Goal: Transaction & Acquisition: Purchase product/service

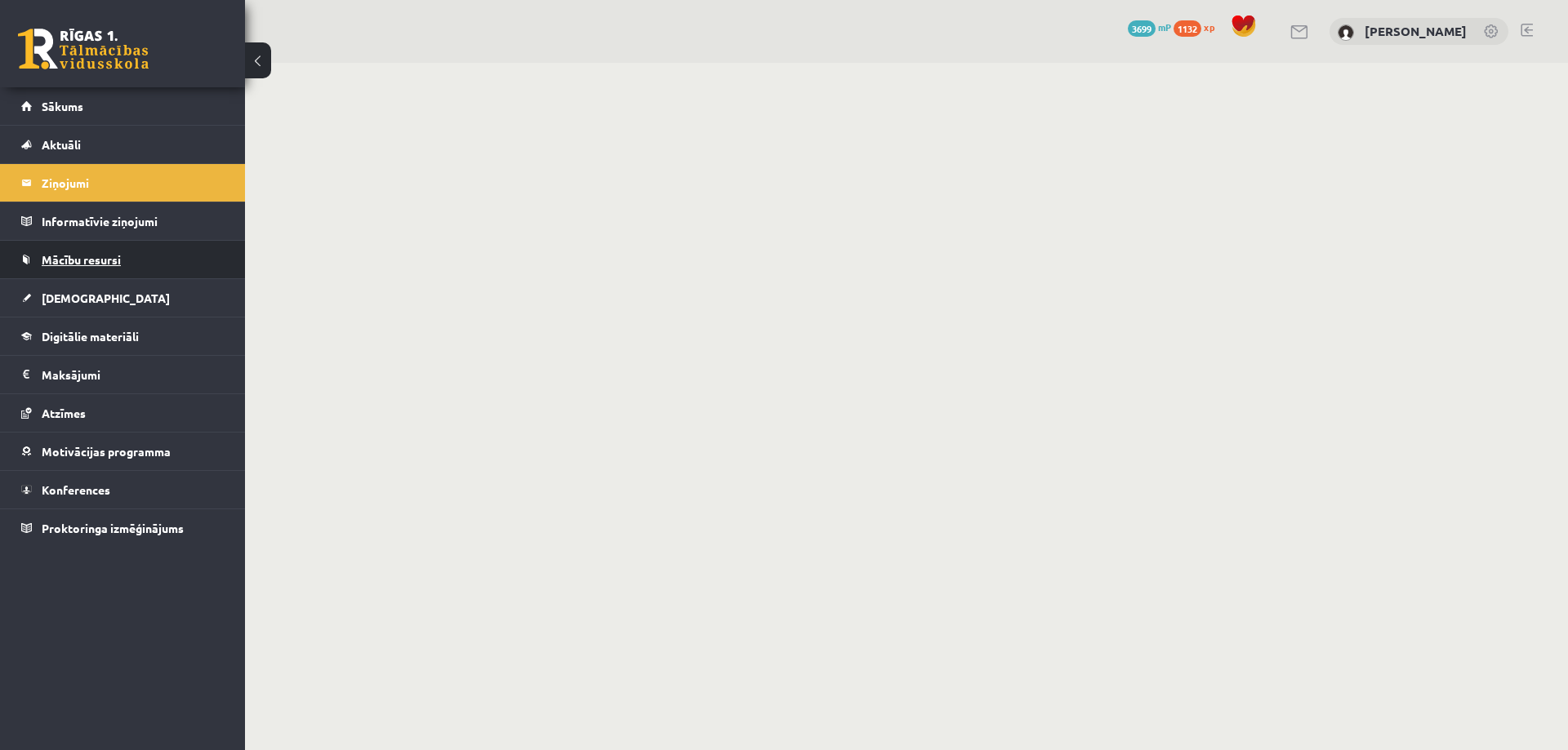
click at [89, 262] on span "Mācību resursi" at bounding box center [81, 259] width 79 height 14
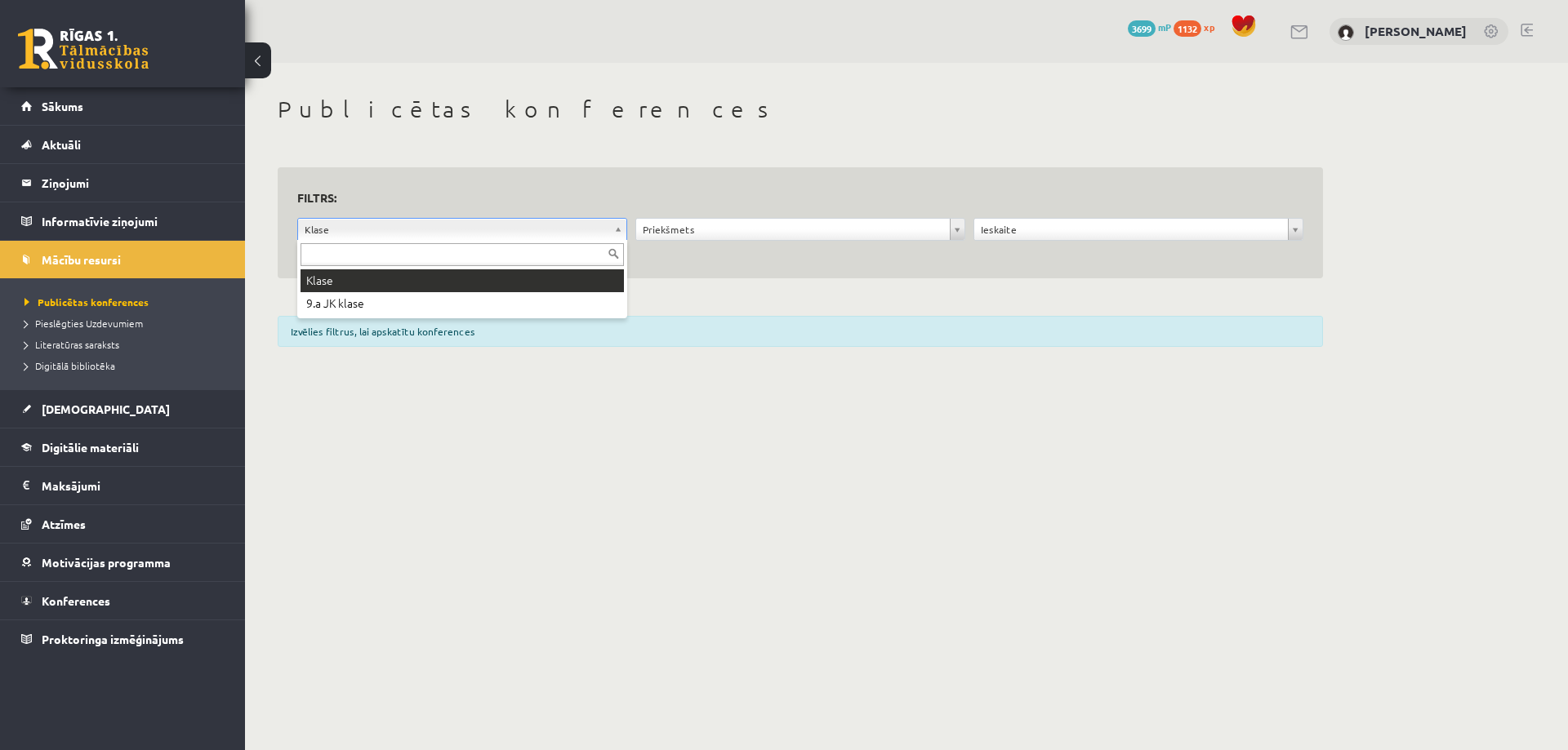
click at [345, 254] on input "text" at bounding box center [462, 255] width 323 height 23
type input "*"
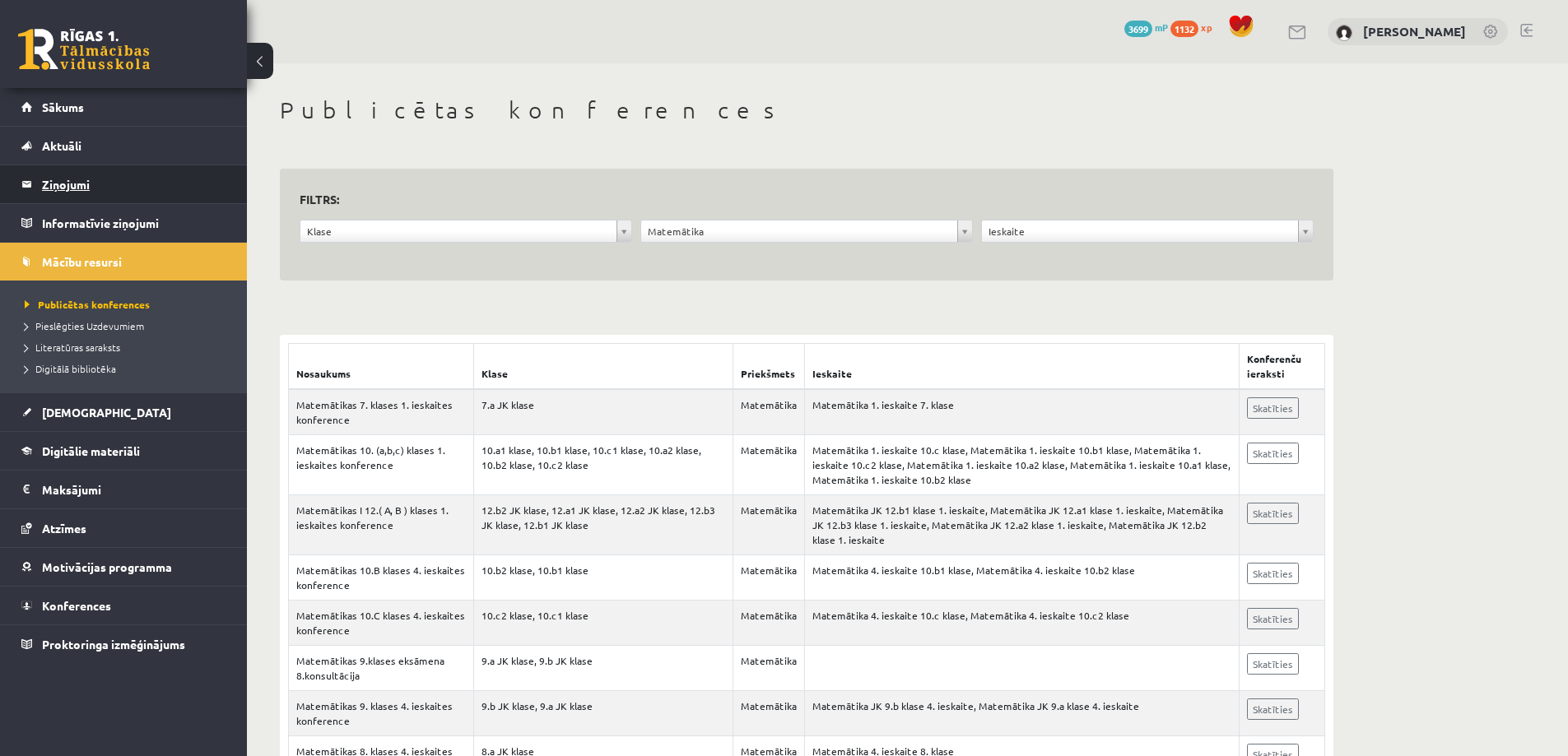
click at [66, 182] on legend "Ziņojumi 0" at bounding box center [134, 184] width 184 height 38
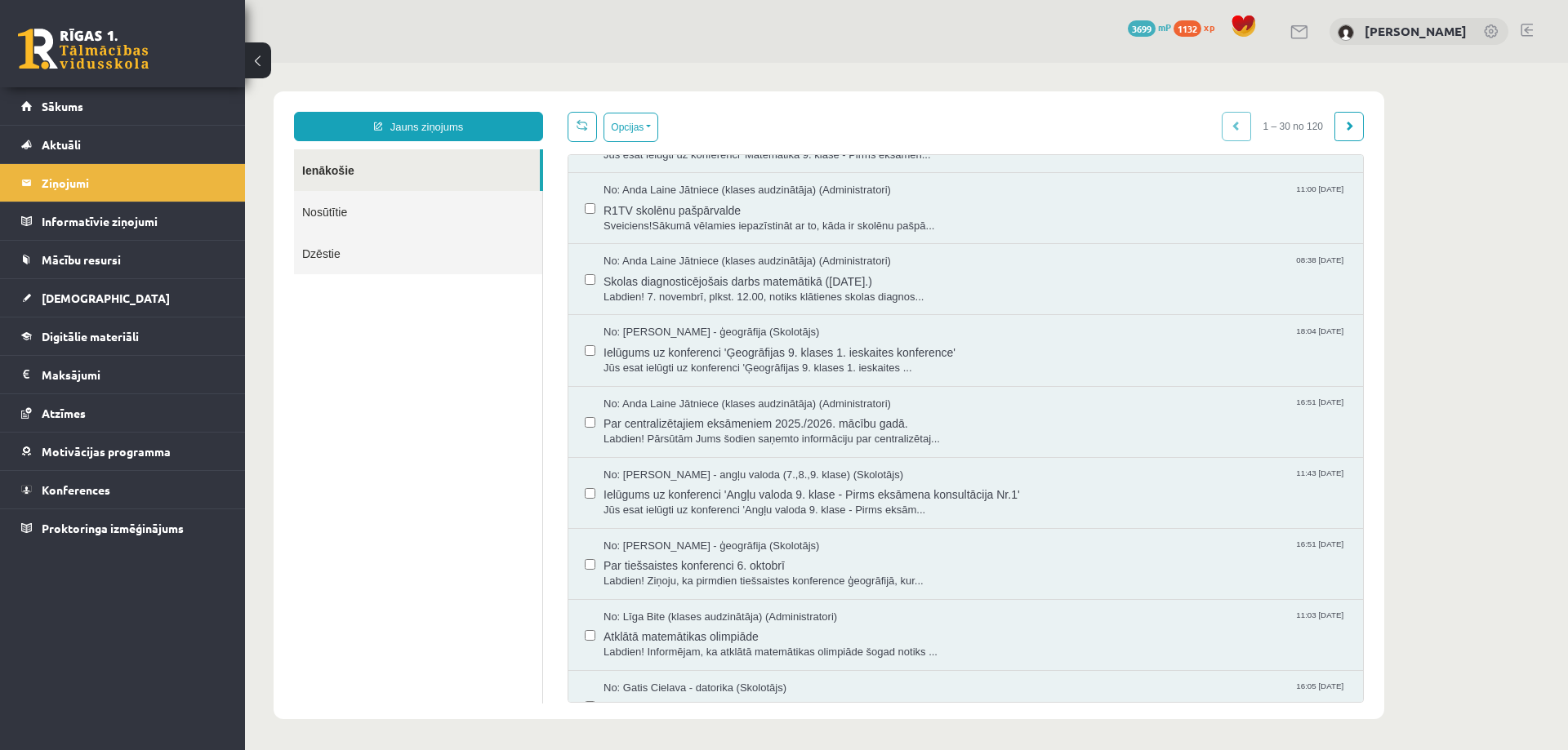
scroll to position [82, 0]
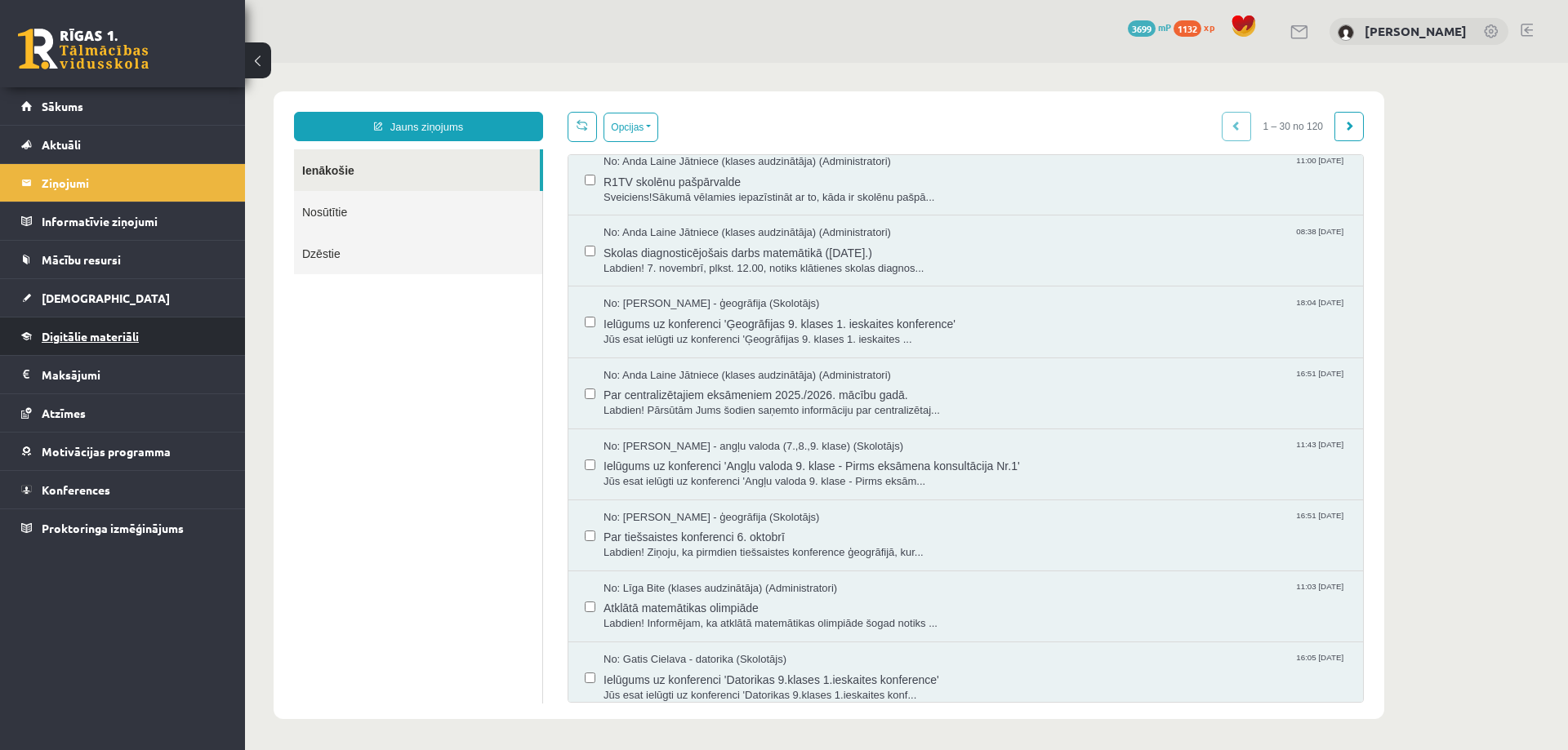
click at [69, 338] on span "Digitālie materiāli" at bounding box center [89, 336] width 97 height 14
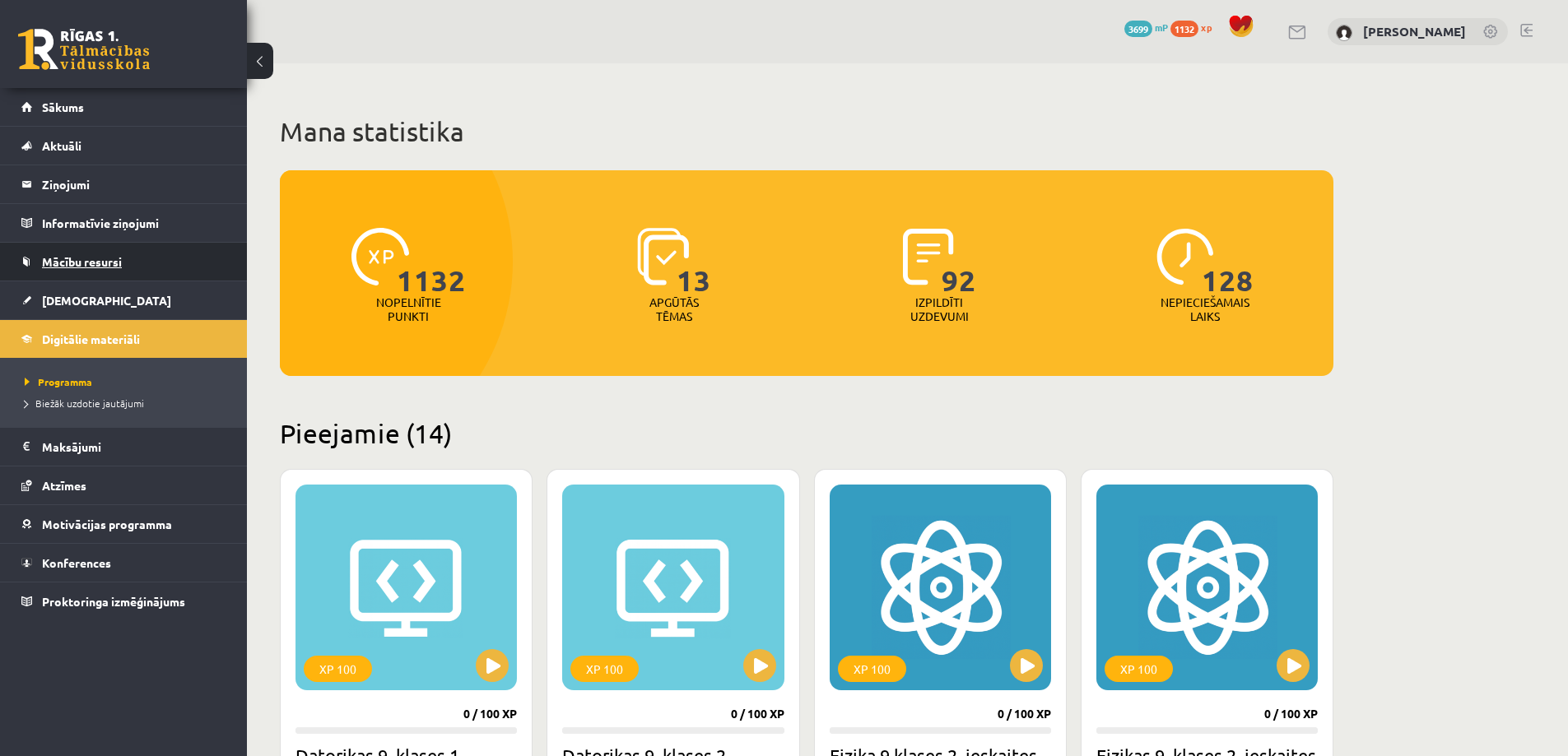
click at [84, 257] on span "Mācību resursi" at bounding box center [81, 261] width 80 height 15
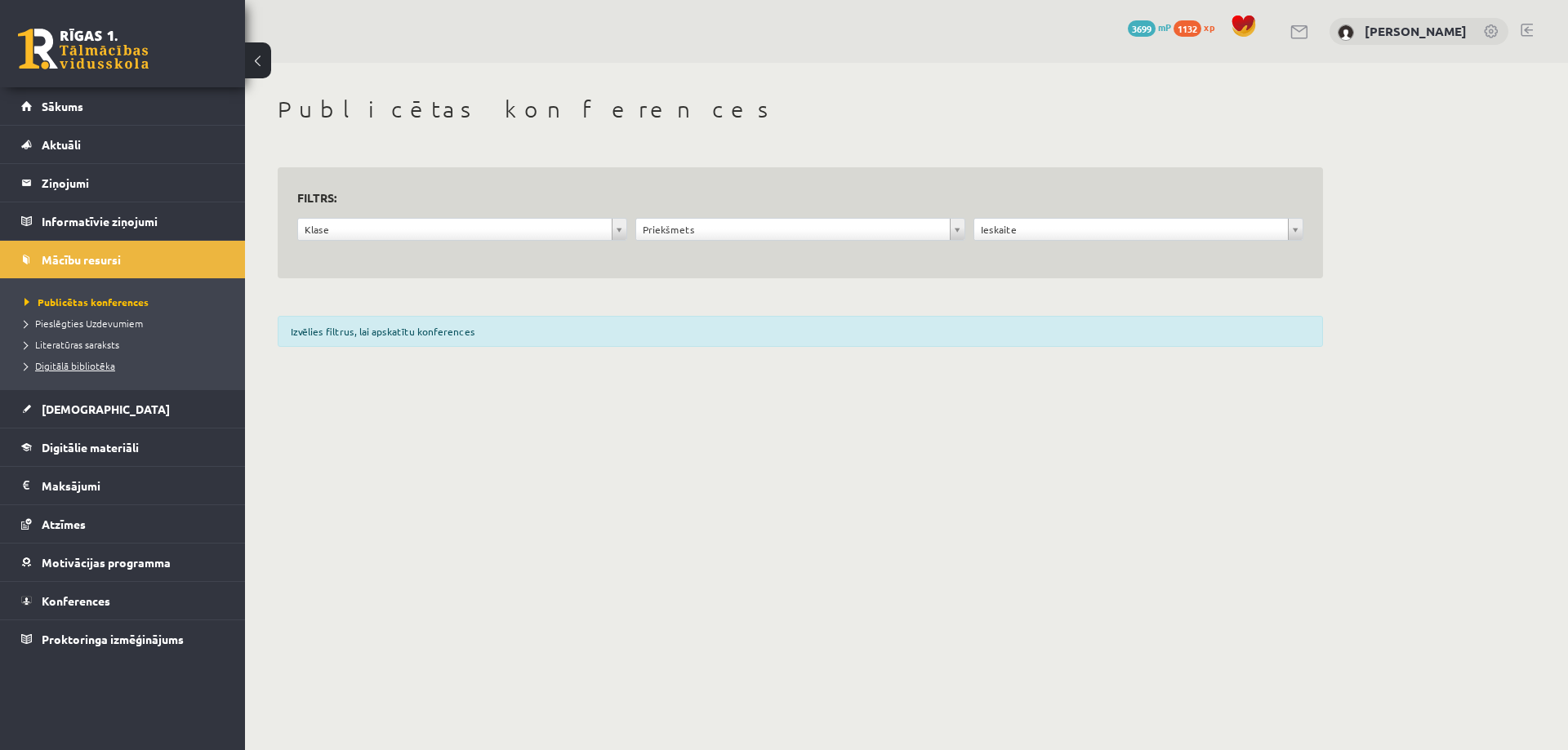
click at [114, 362] on link "Digitālā bibliotēka" at bounding box center [126, 365] width 204 height 14
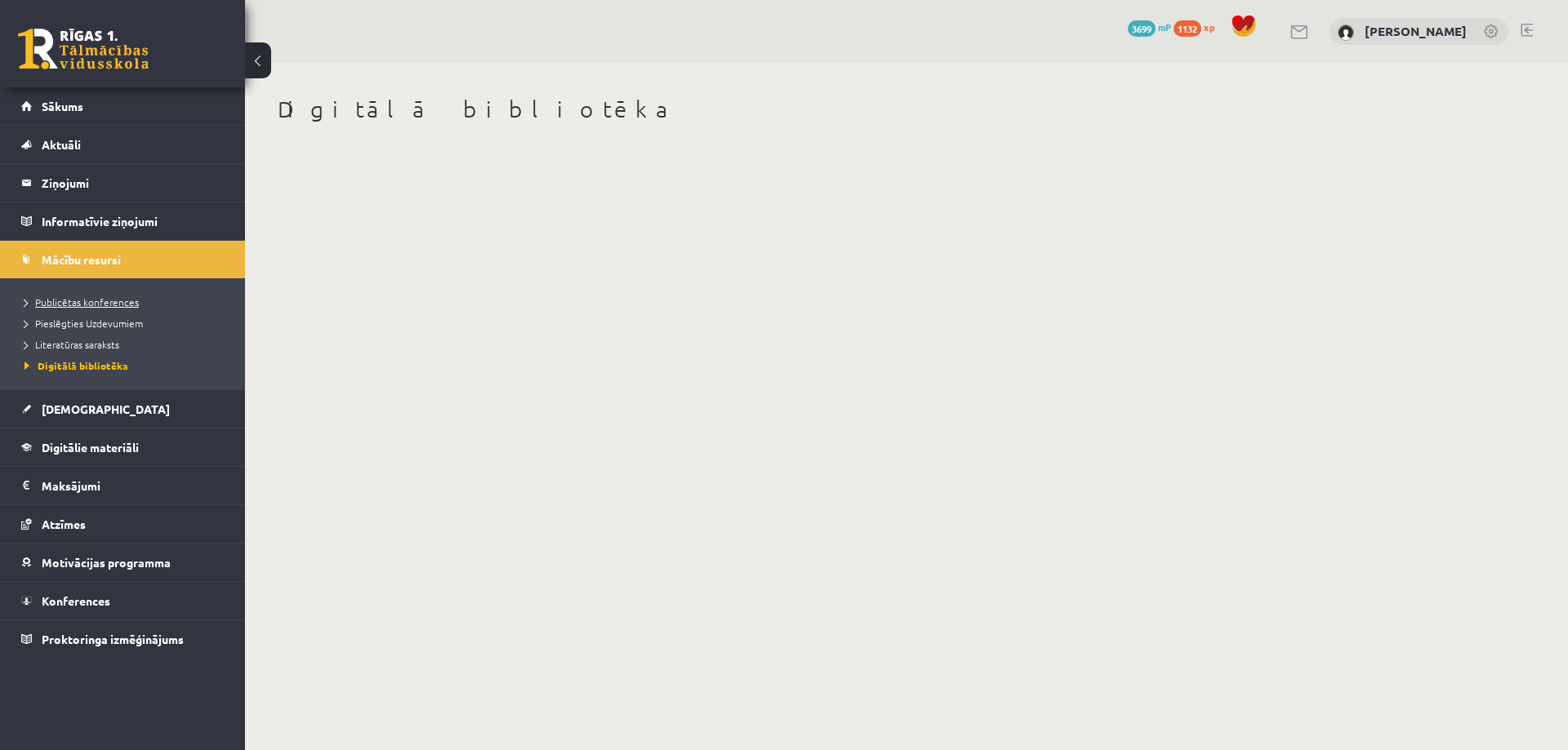
click at [122, 304] on span "Publicētas konferences" at bounding box center [81, 302] width 114 height 13
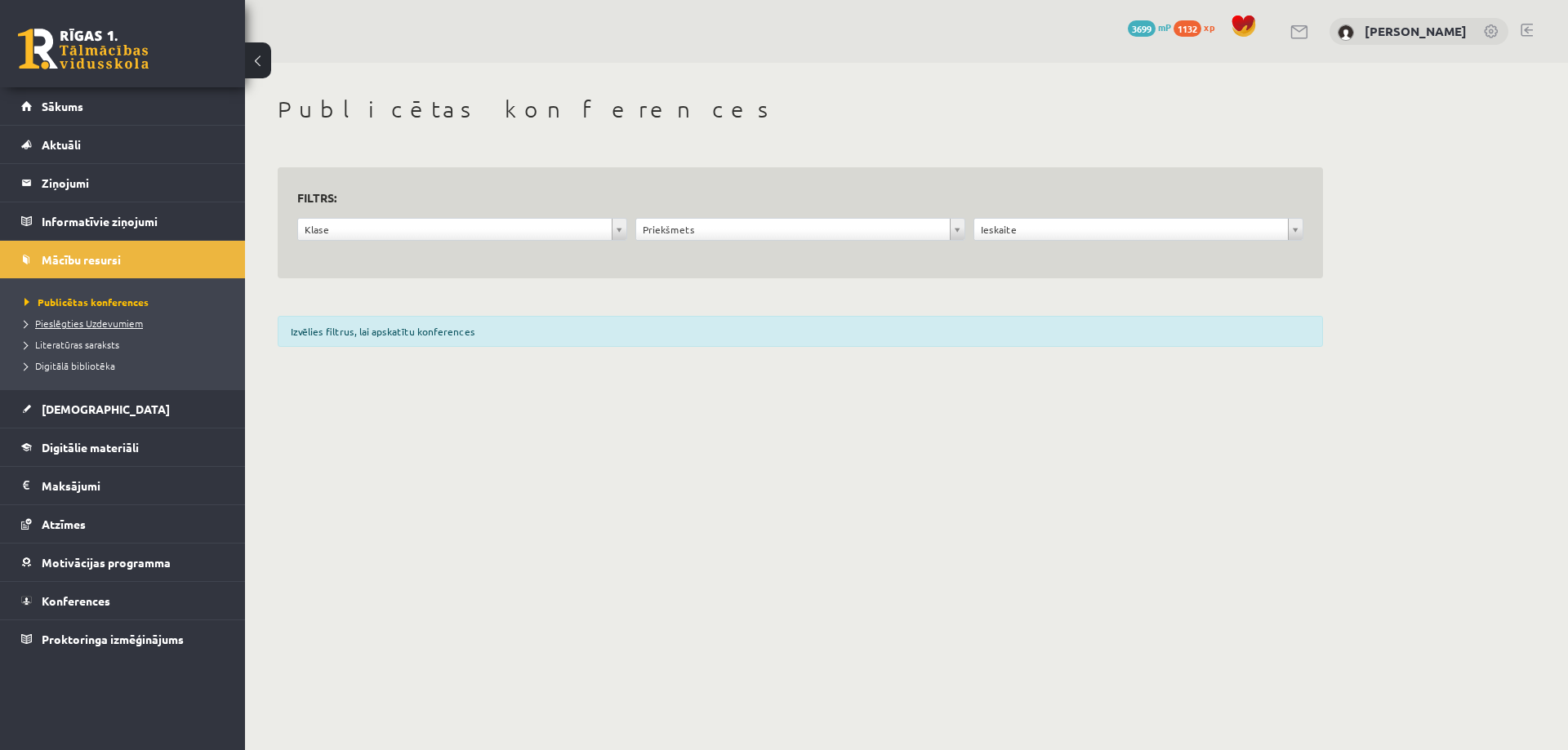
click at [122, 327] on span "Pieslēgties Uzdevumiem" at bounding box center [83, 323] width 118 height 13
click at [90, 360] on span "Digitālā bibliotēka" at bounding box center [69, 365] width 90 height 13
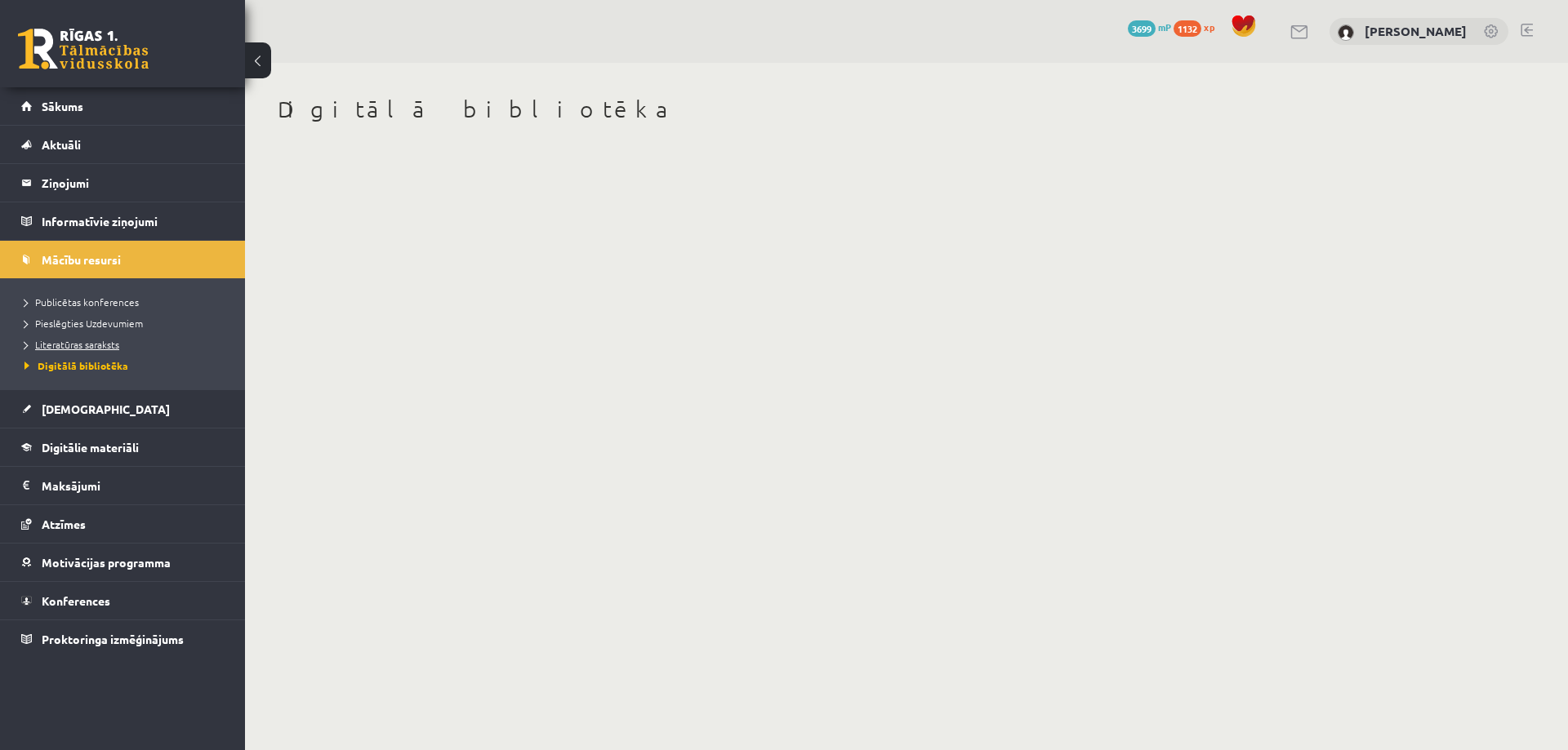
click at [94, 342] on span "Literatūras saraksts" at bounding box center [71, 344] width 94 height 13
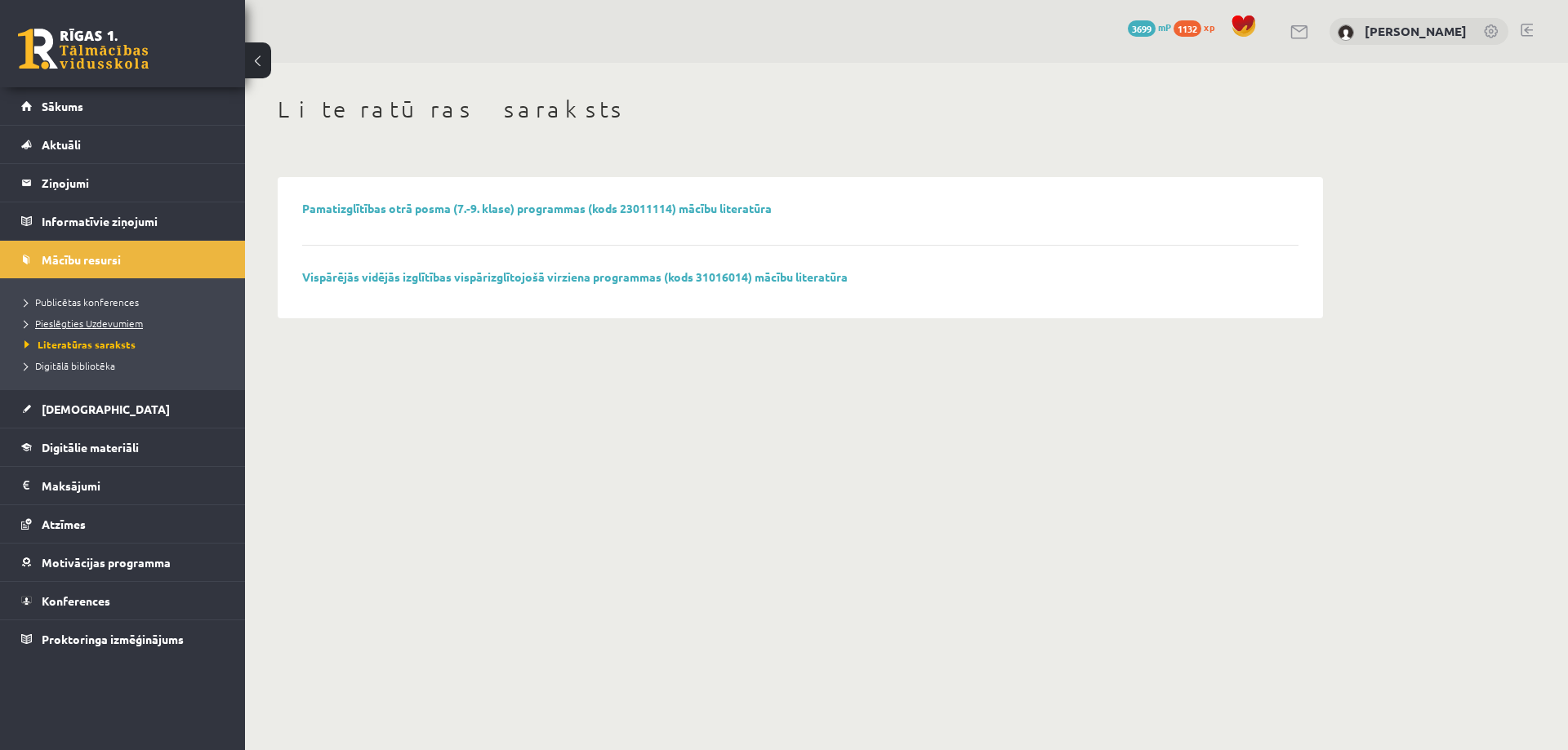
click at [103, 327] on span "Pieslēgties Uzdevumiem" at bounding box center [83, 323] width 118 height 13
click at [104, 297] on span "Publicētas konferences" at bounding box center [81, 302] width 114 height 13
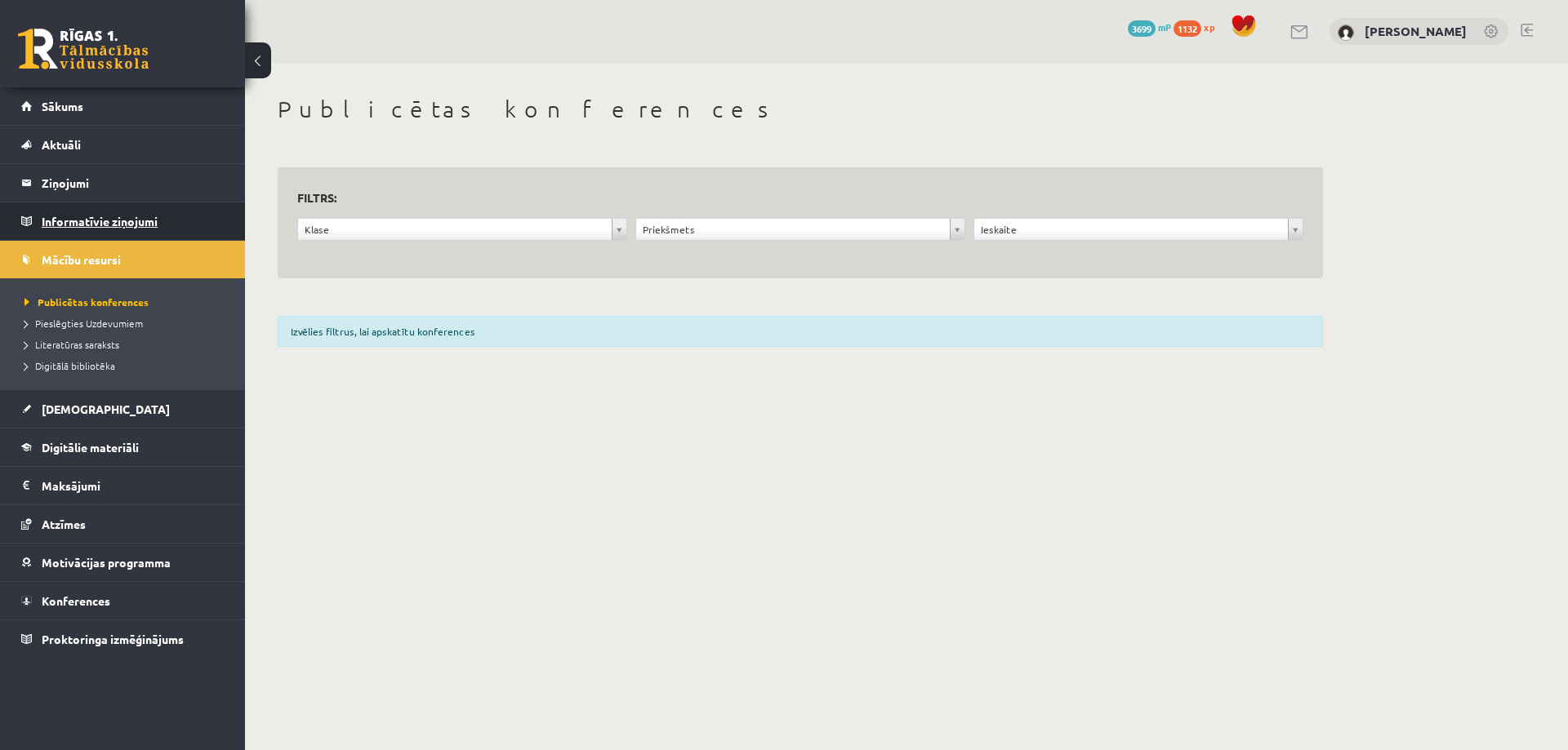
click at [133, 218] on legend "Informatīvie ziņojumi 0" at bounding box center [133, 220] width 183 height 38
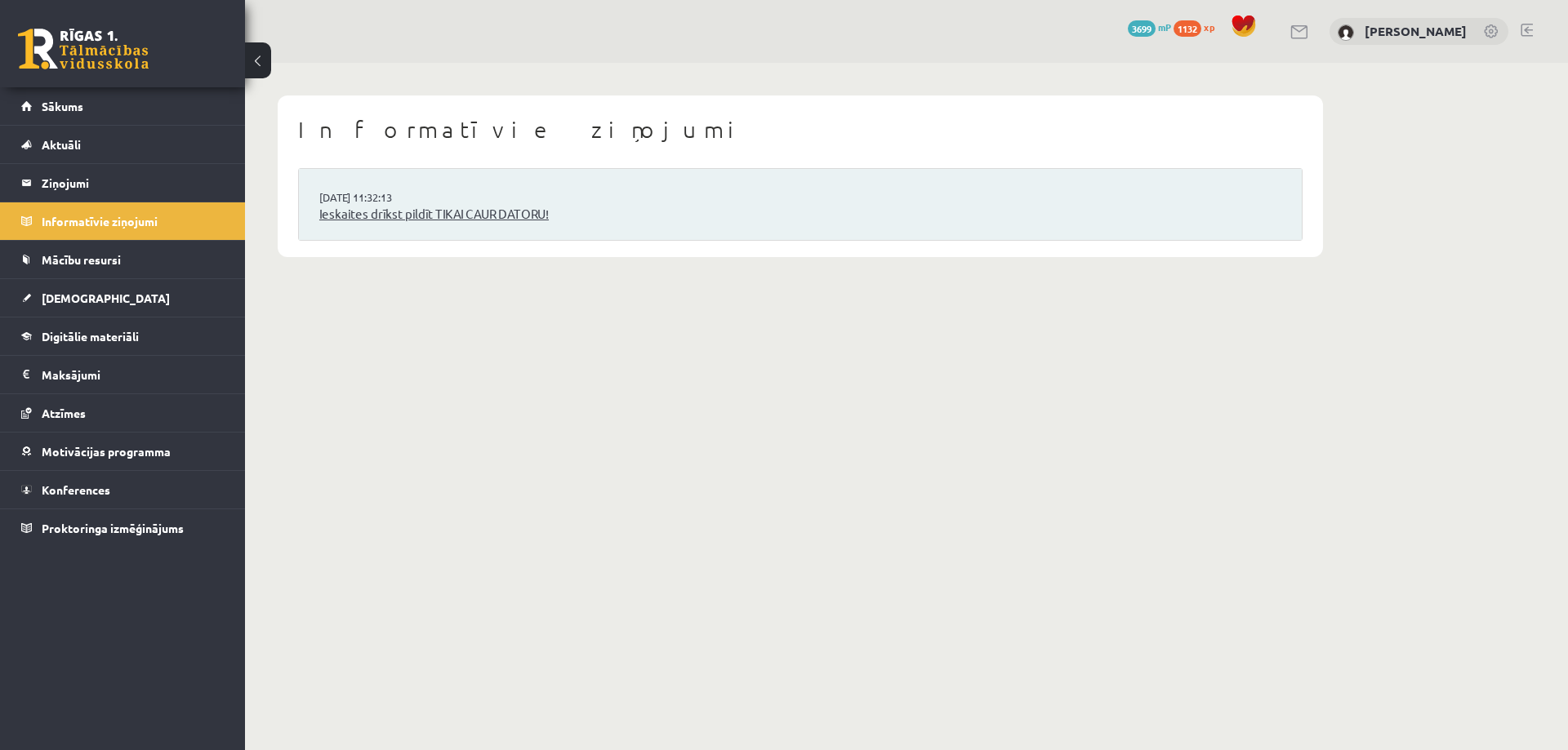
click at [404, 219] on link "Ieskaites drīkst pildīt TIKAI CAUR DATORU!" at bounding box center [800, 214] width 962 height 19
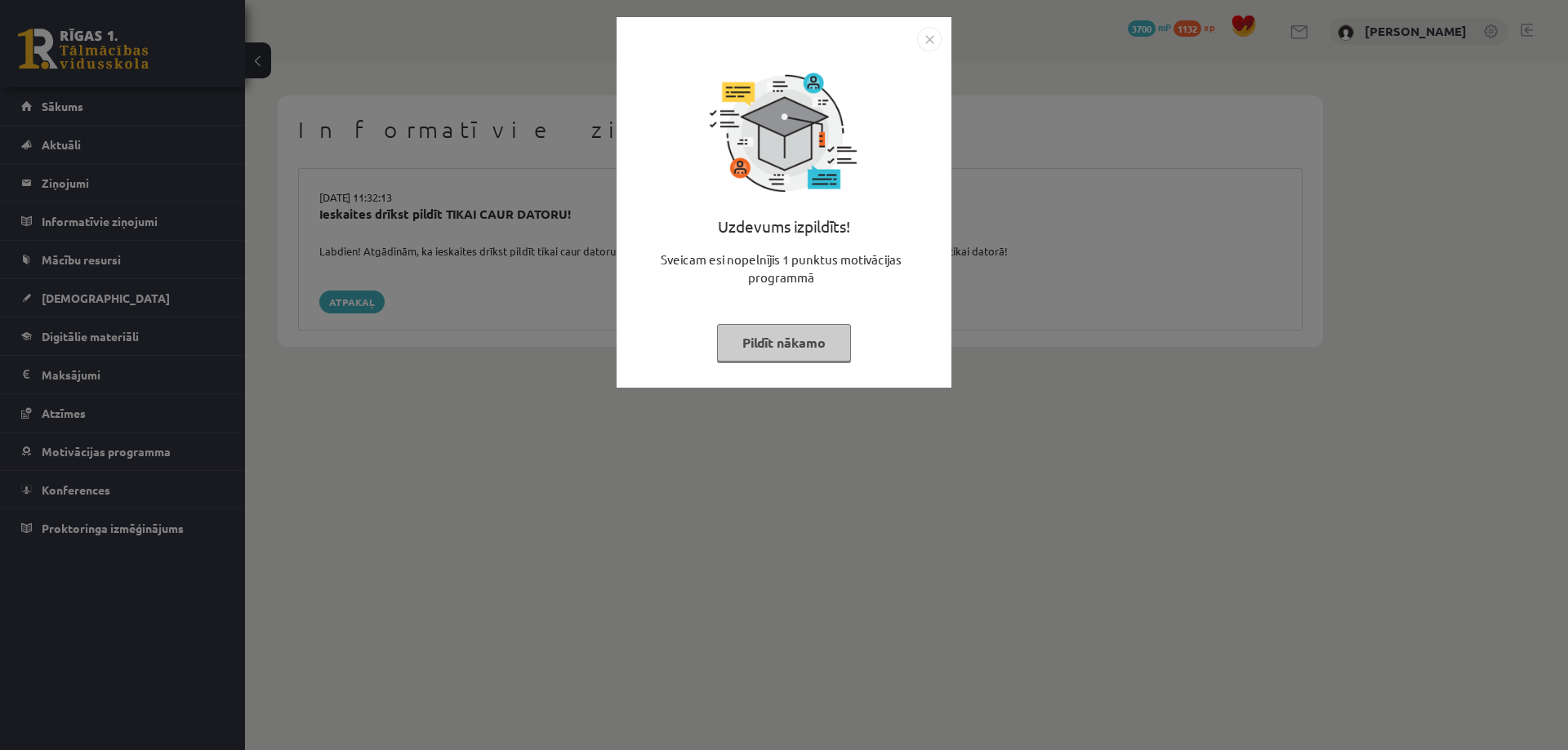
click at [748, 356] on button "Pildīt nākamo" at bounding box center [783, 342] width 134 height 38
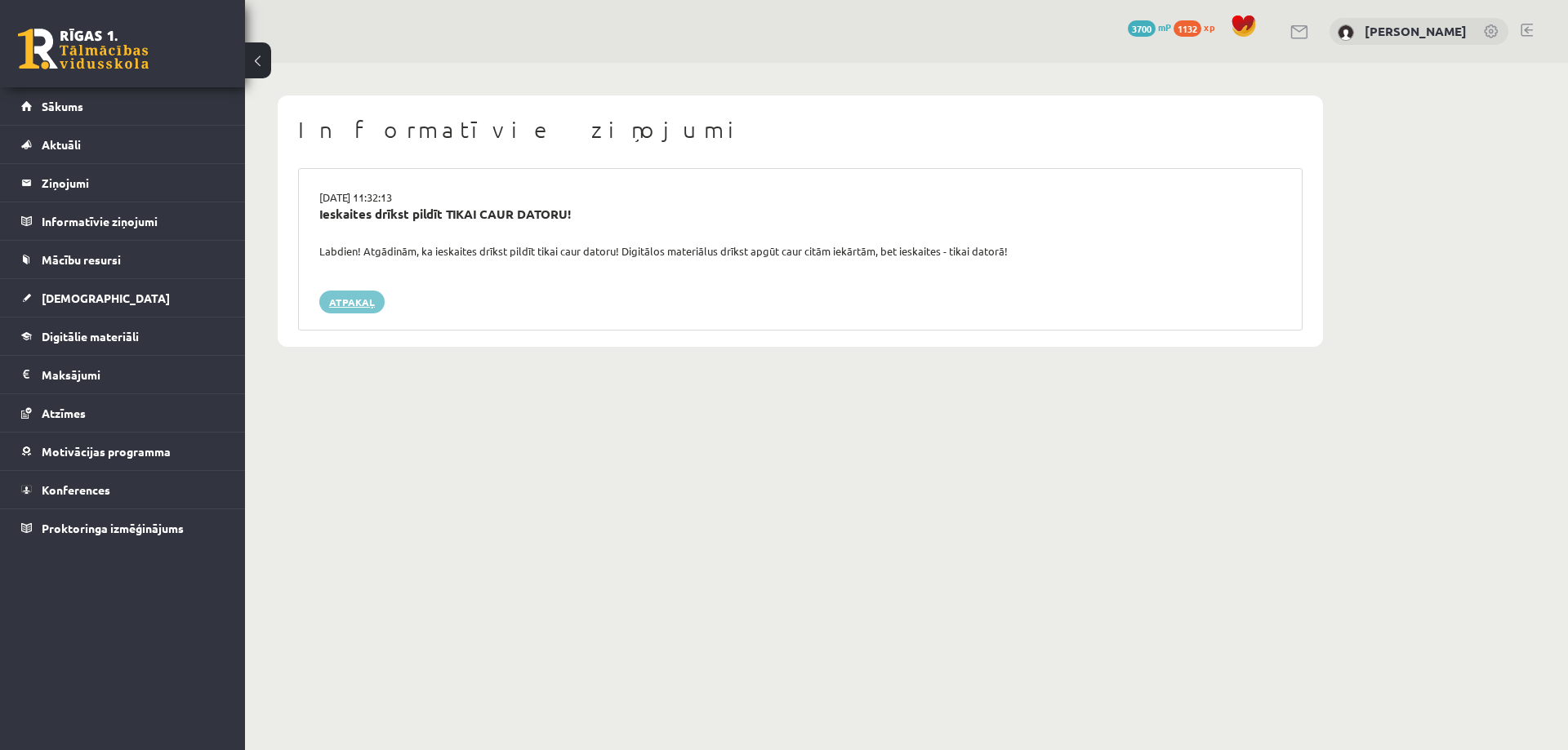
click at [359, 299] on link "Atpakaļ" at bounding box center [352, 302] width 65 height 23
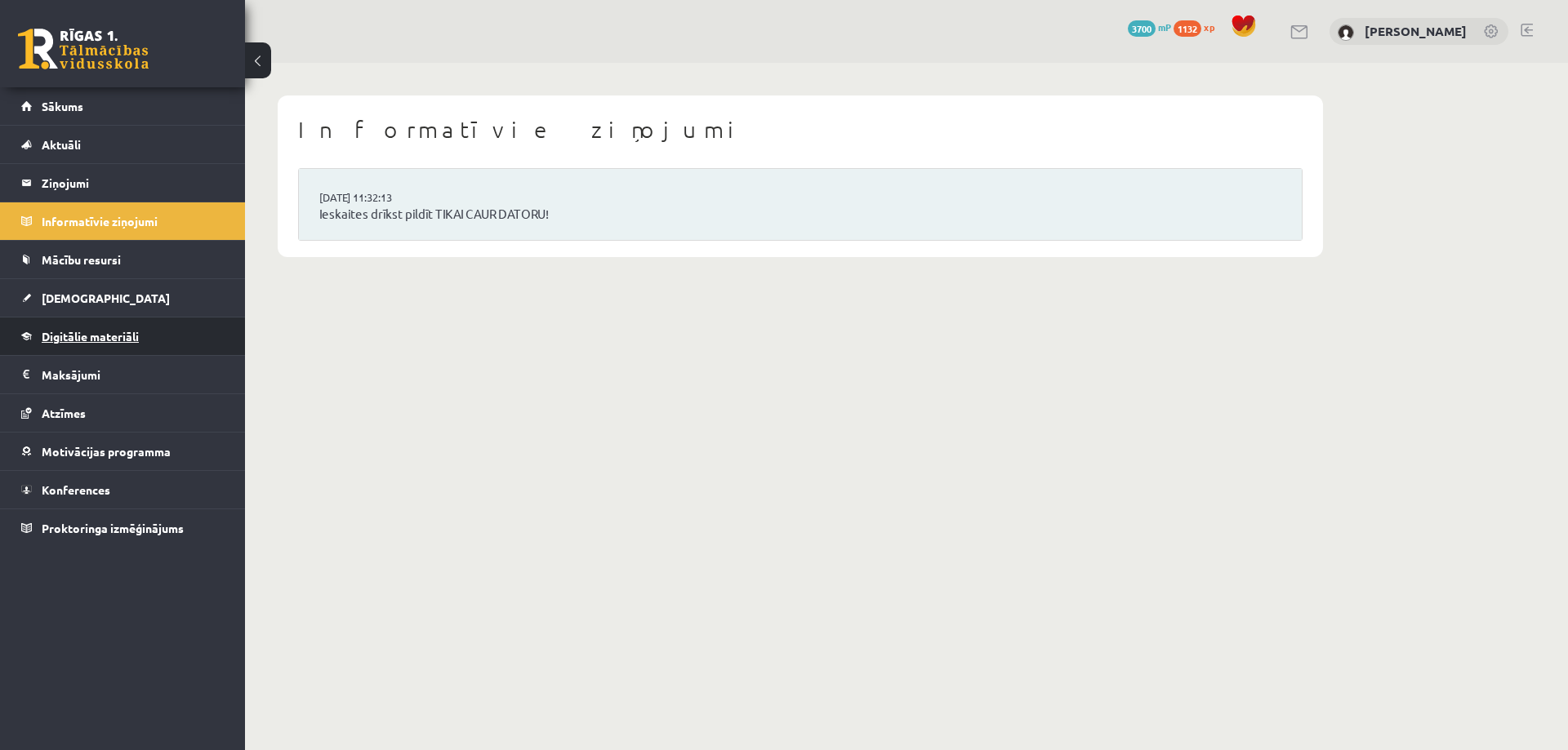
click at [119, 341] on span "Digitālie materiāli" at bounding box center [89, 336] width 97 height 14
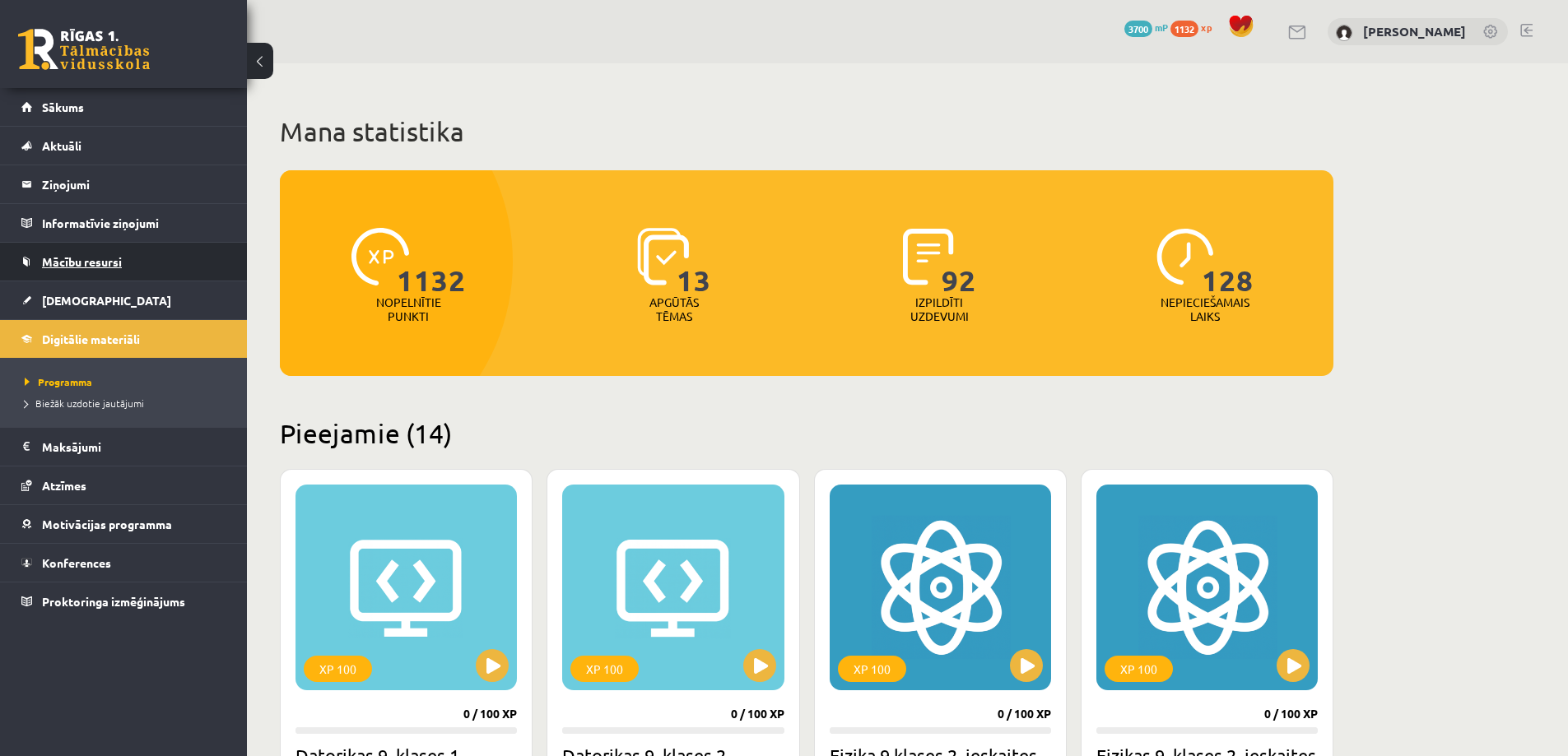
click at [122, 261] on link "Mācību resursi" at bounding box center [123, 261] width 205 height 38
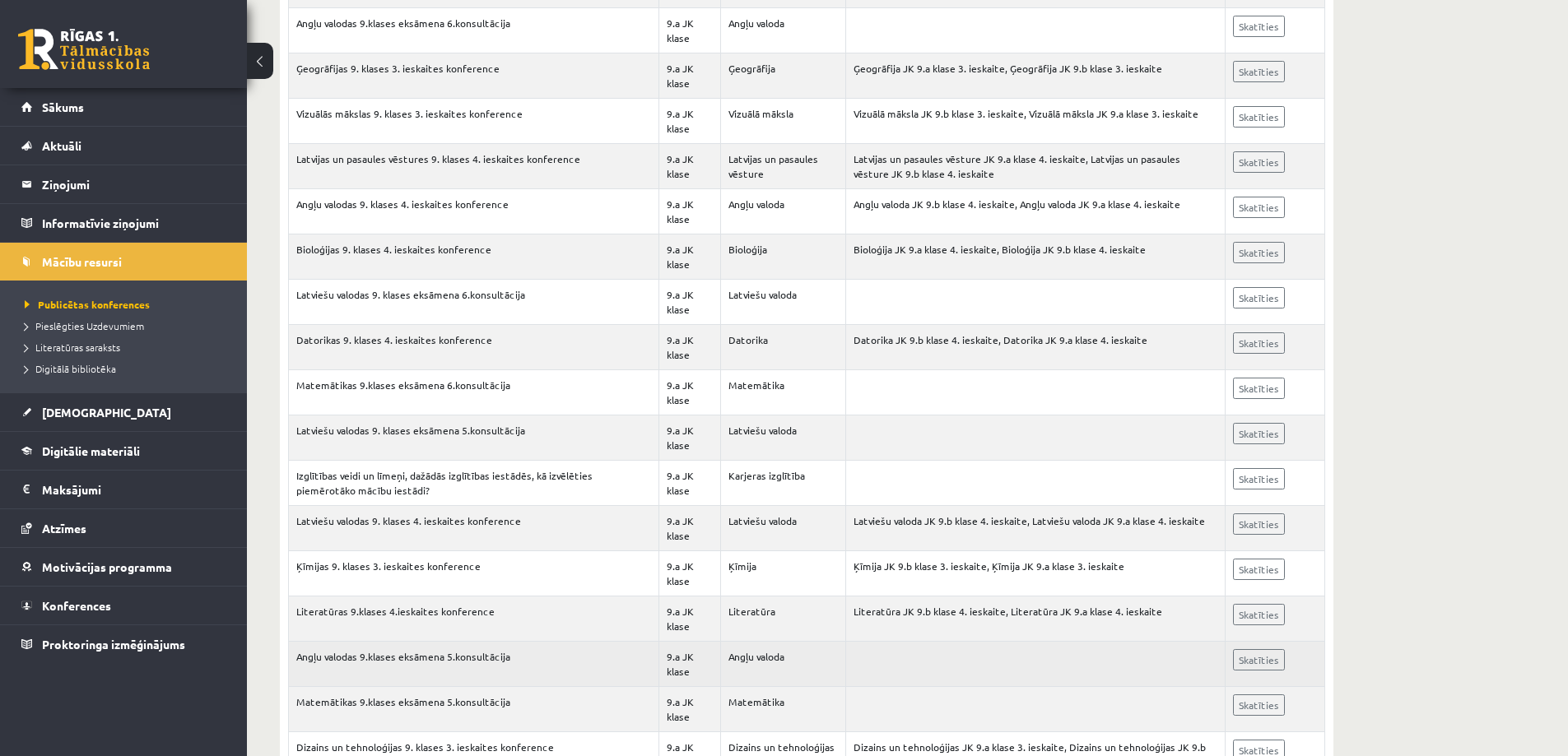
scroll to position [2139, 0]
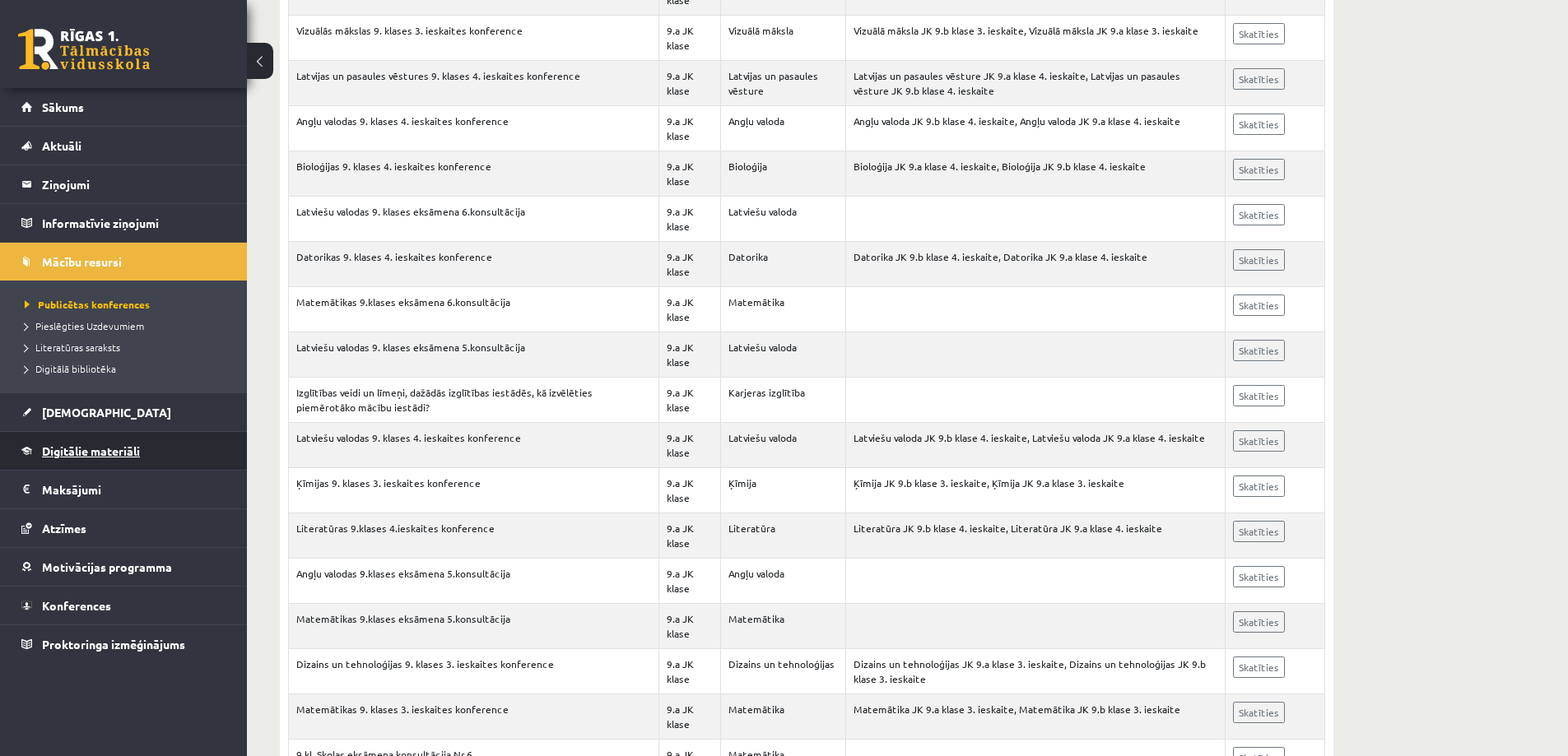
click at [84, 443] on link "Digitālie materiāli" at bounding box center [123, 451] width 205 height 38
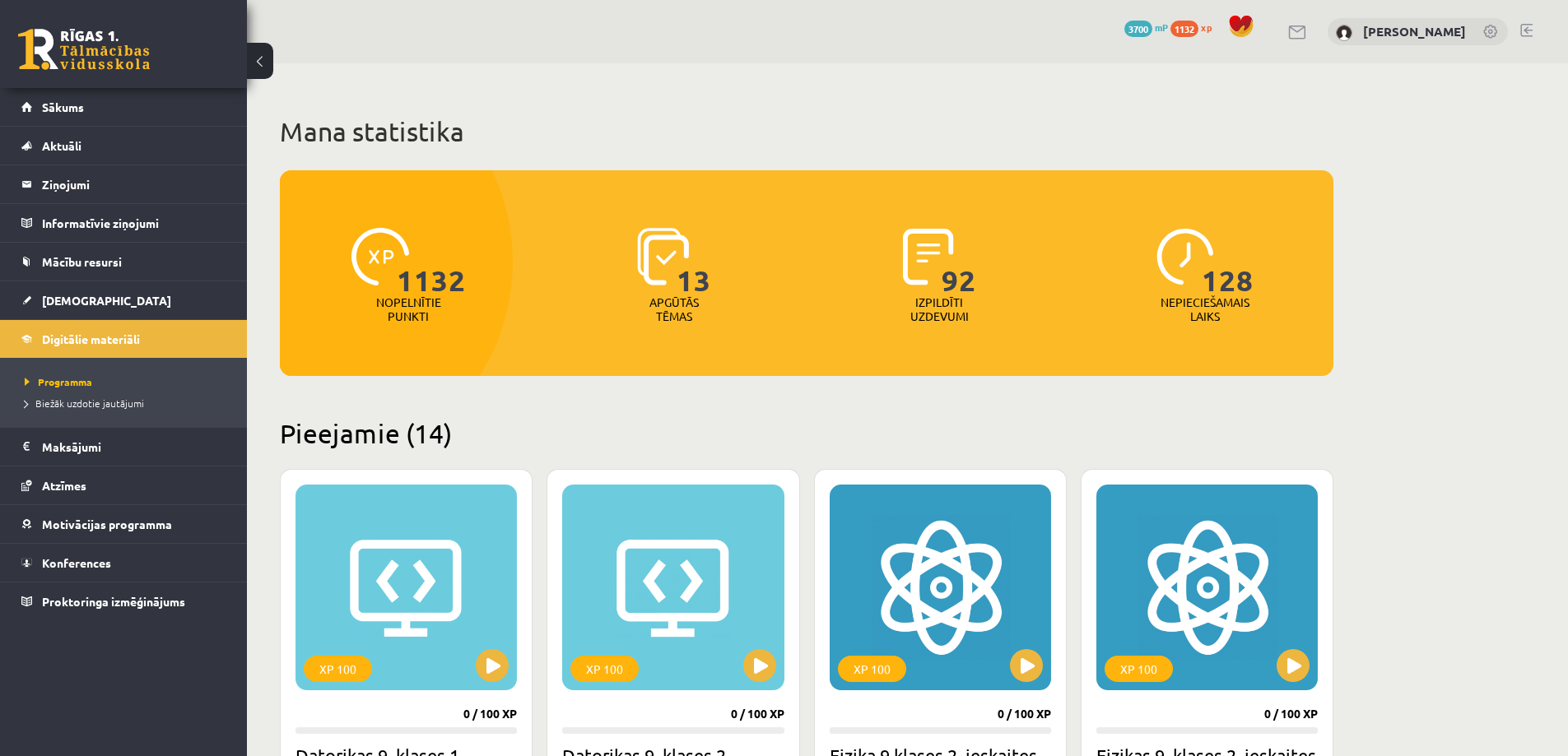
click at [1195, 297] on p "Nepieciešamais laiks" at bounding box center [1205, 309] width 89 height 28
click at [1196, 297] on p "Nepieciešamais laiks" at bounding box center [1205, 309] width 89 height 28
click at [1197, 298] on p "Nepieciešamais laiks" at bounding box center [1205, 309] width 89 height 28
click at [1179, 348] on div "1132 Nopelnītie punkti 13 Apgūtās tēmas 92 Izpildīti uzdevumi 128 Nepieciešamai…" at bounding box center [807, 273] width 1053 height 205
click at [1254, 31] on span at bounding box center [1240, 25] width 24 height 24
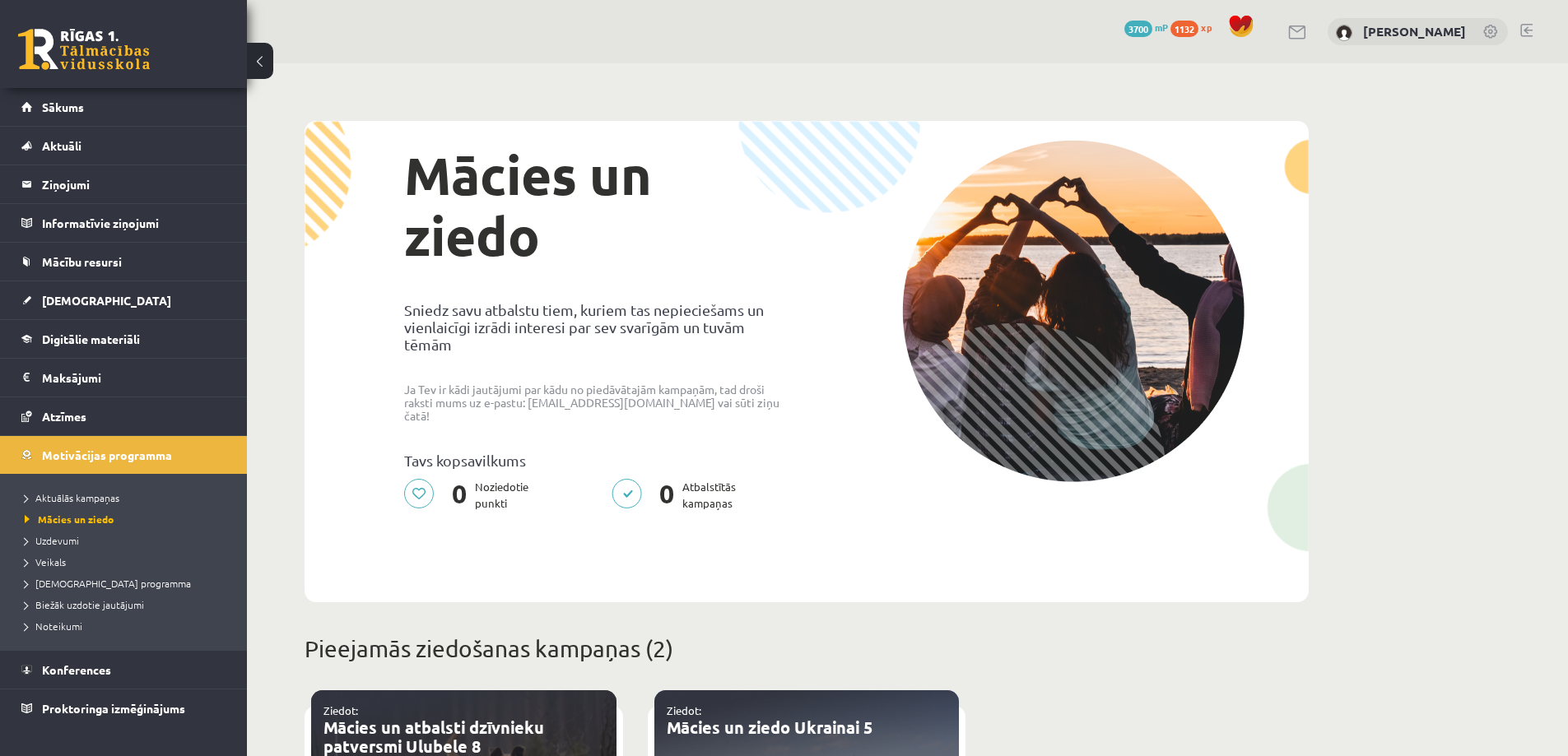
click at [1199, 35] on span "1132" at bounding box center [1184, 28] width 28 height 16
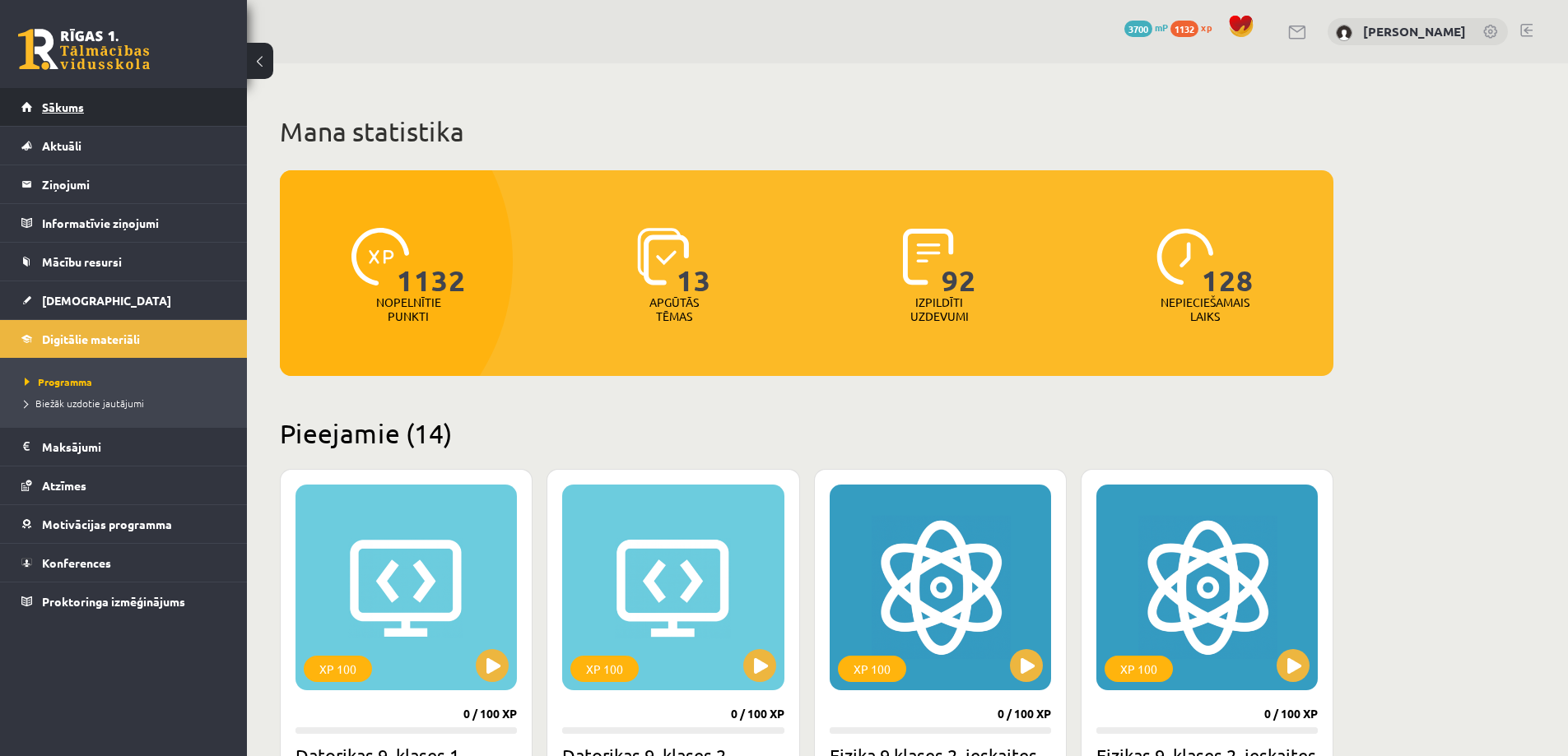
click at [73, 108] on span "Sākums" at bounding box center [62, 107] width 42 height 15
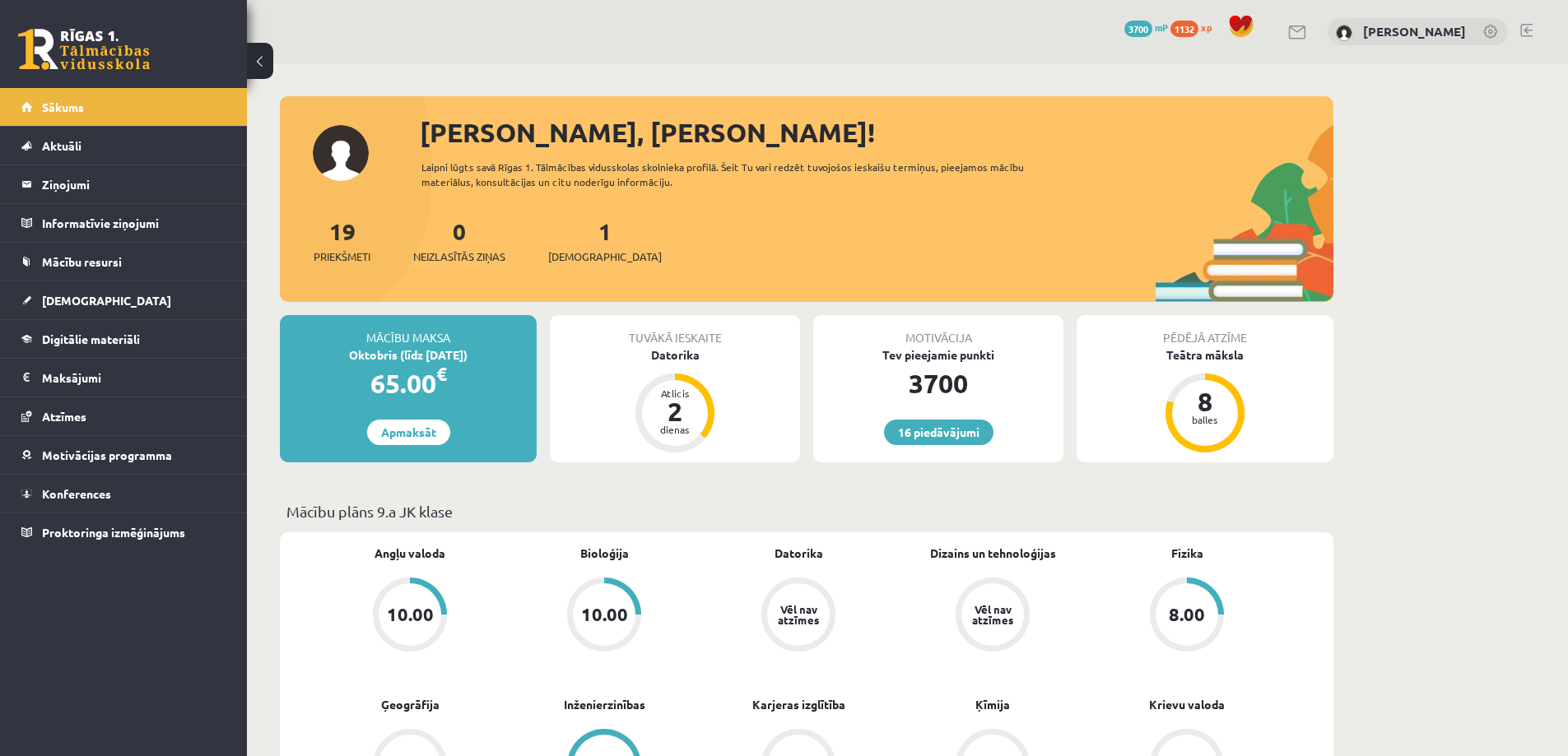
click at [1487, 30] on link at bounding box center [1491, 32] width 16 height 16
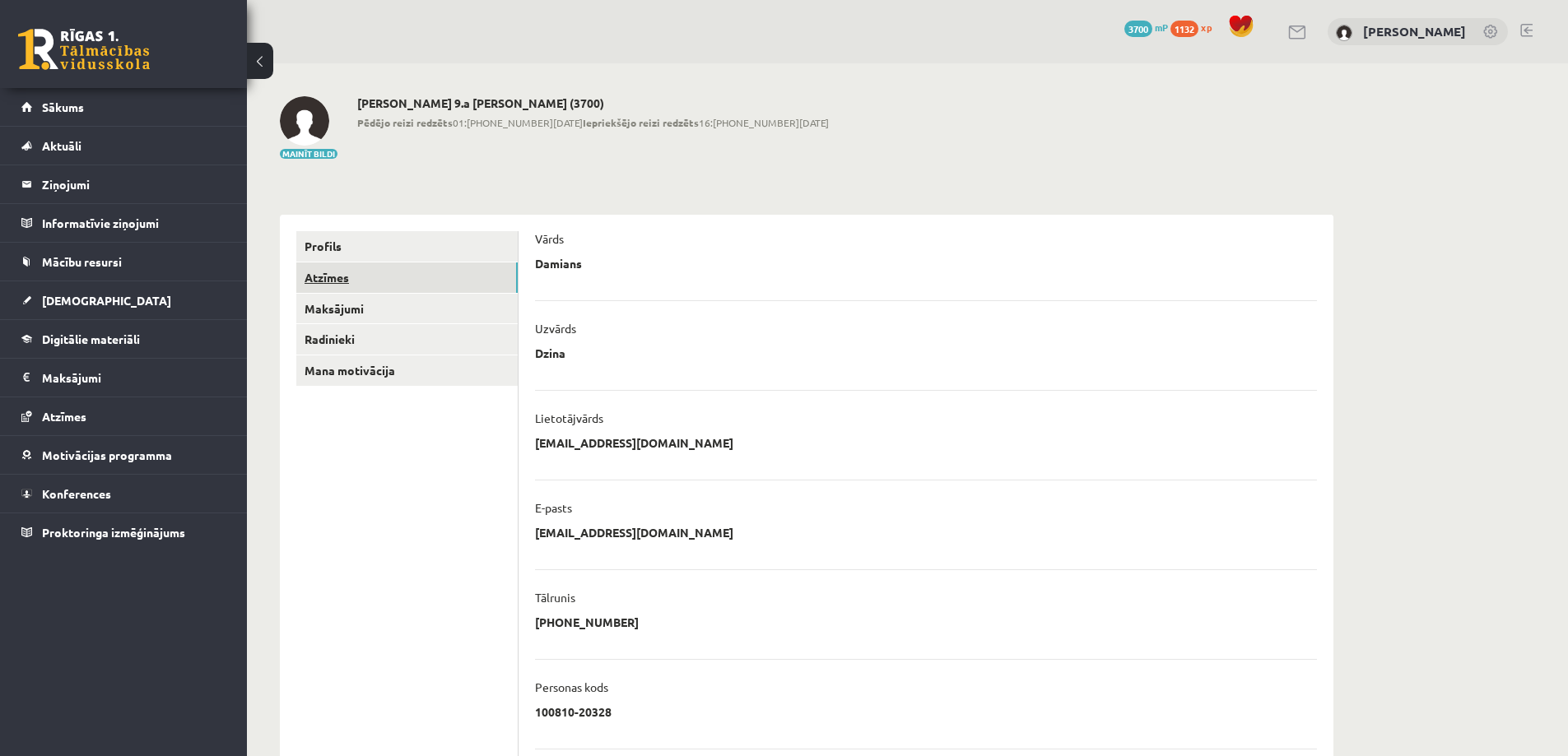
click at [322, 269] on link "Atzīmes" at bounding box center [407, 277] width 221 height 30
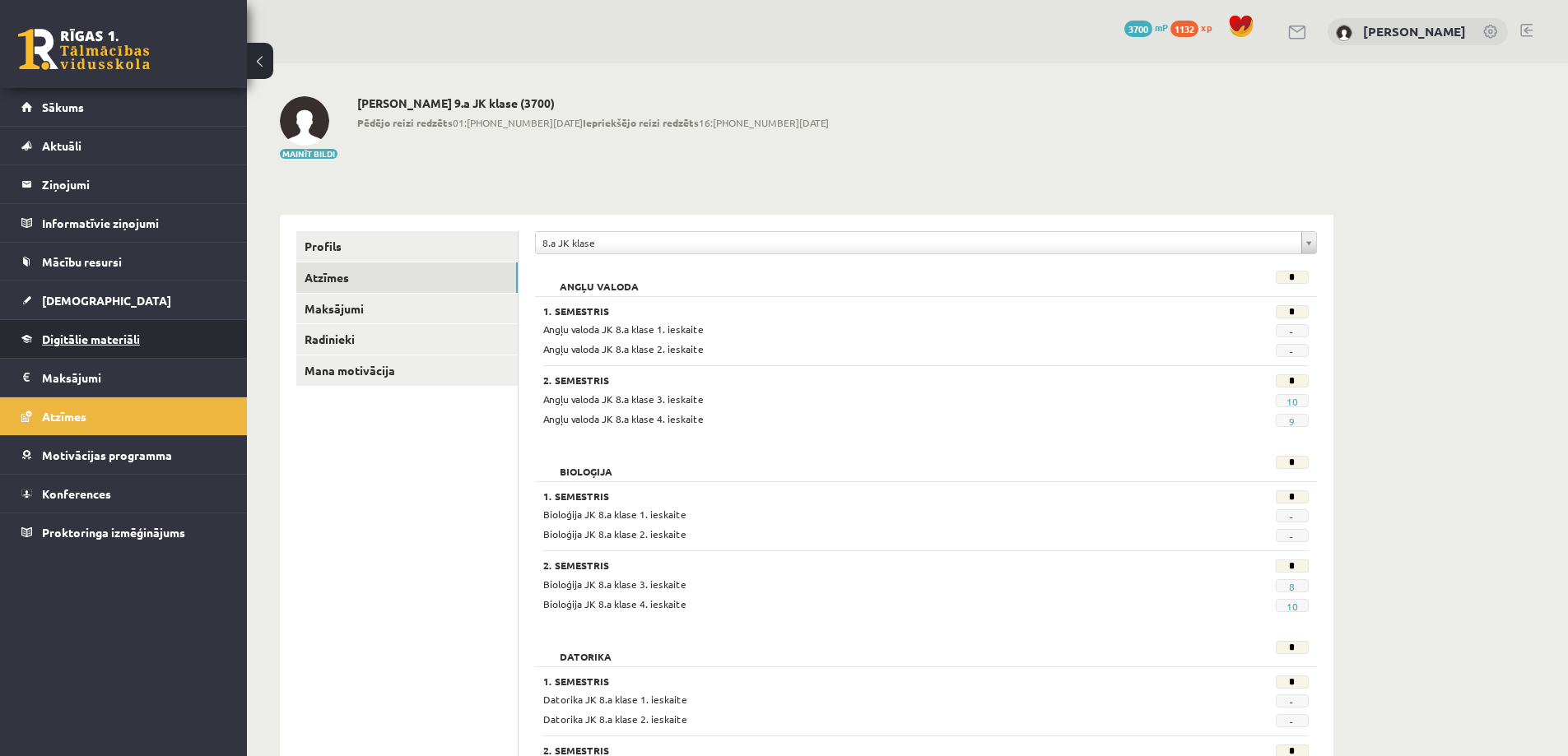
click at [113, 334] on span "Digitālie materiāli" at bounding box center [90, 338] width 98 height 15
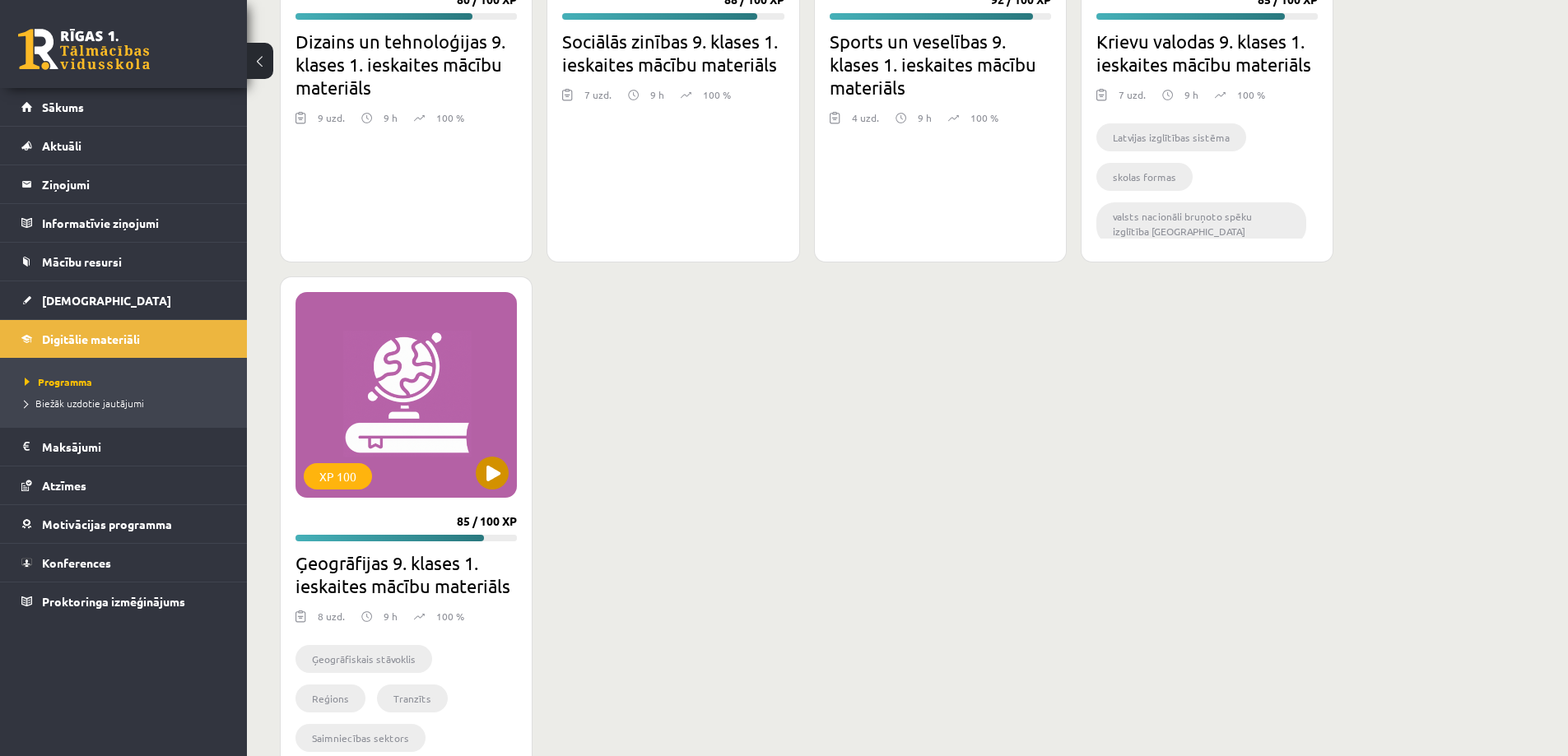
scroll to position [3845, 0]
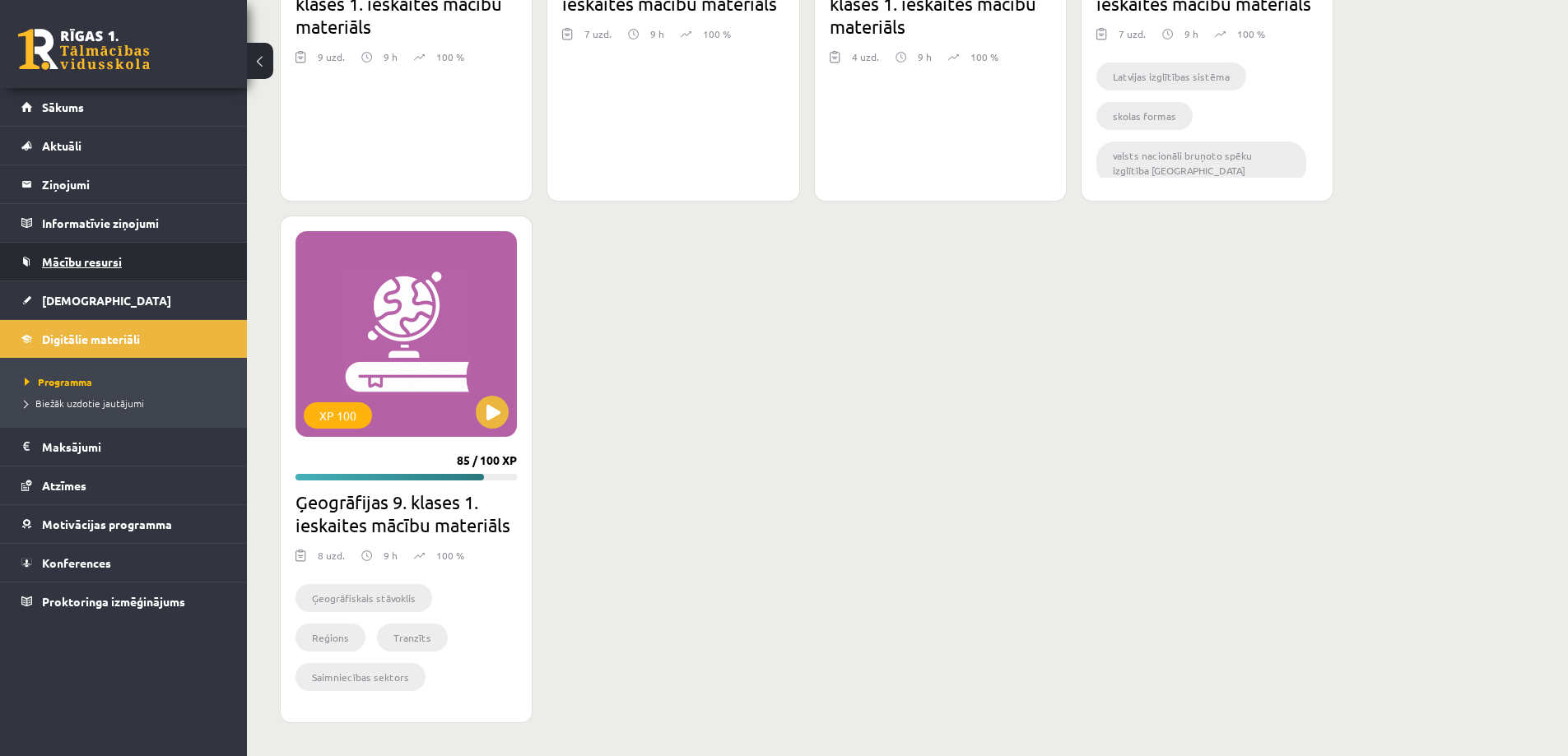
click at [62, 259] on span "Mācību resursi" at bounding box center [81, 261] width 80 height 15
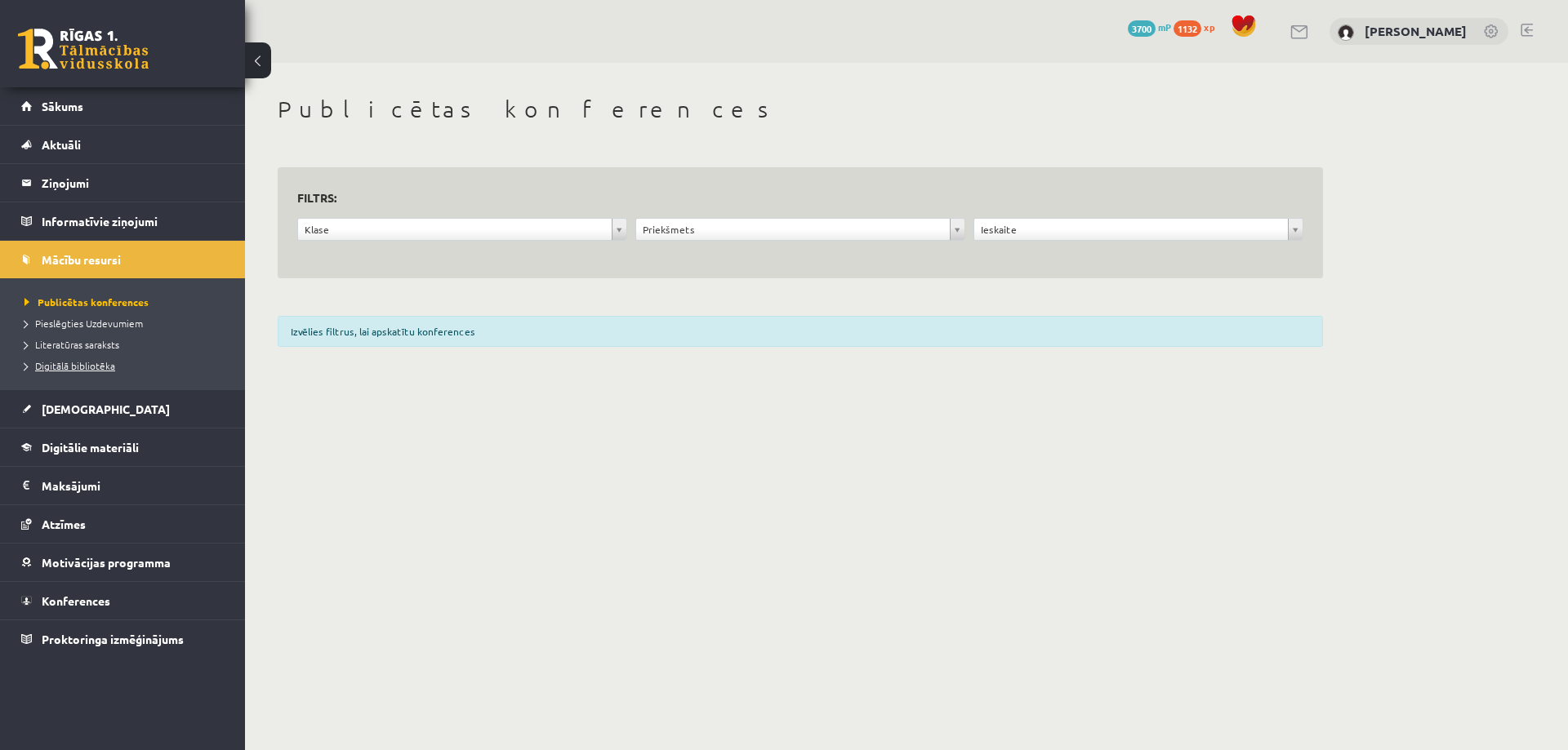
click at [28, 369] on span "Digitālā bibliotēka" at bounding box center [69, 365] width 90 height 13
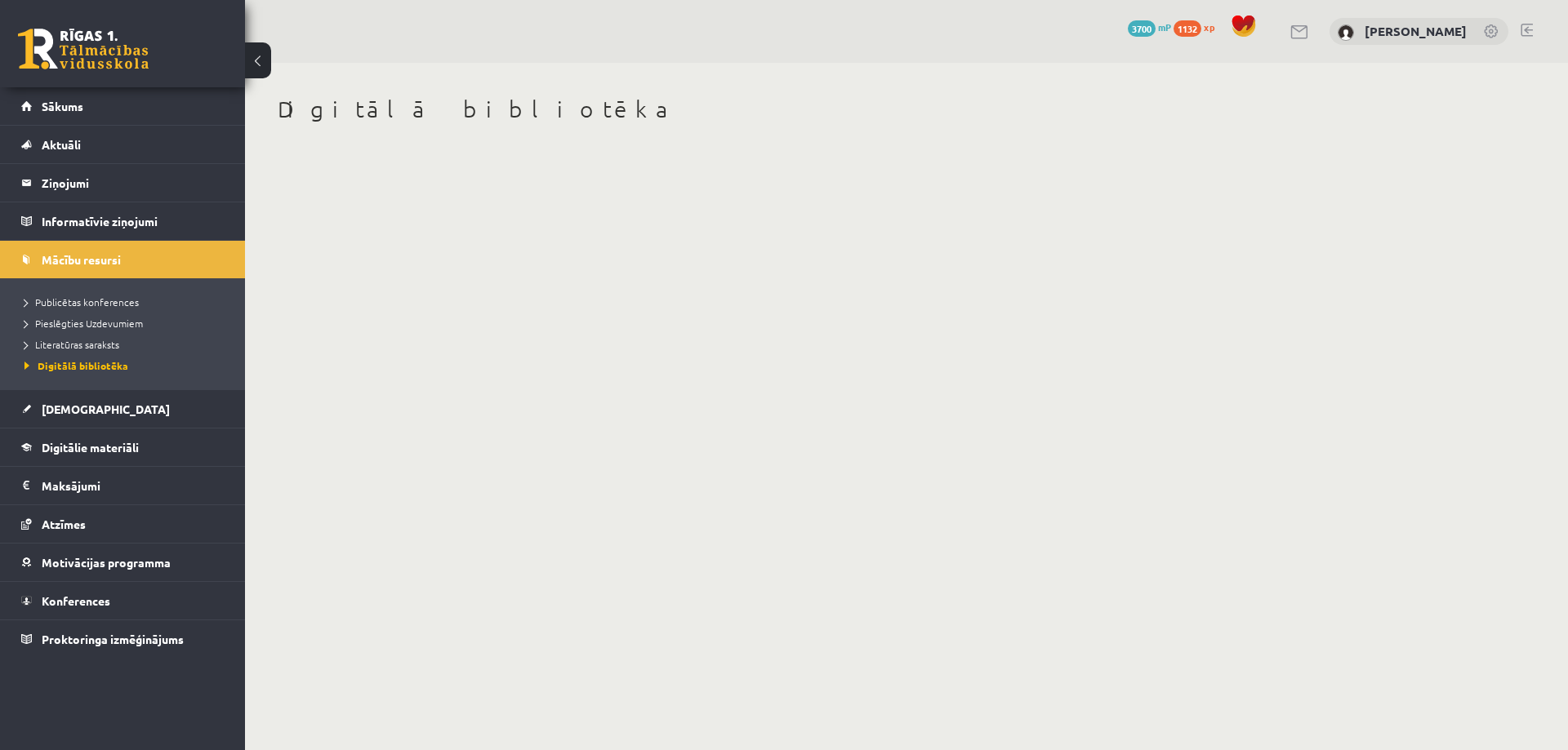
click at [401, 211] on body "eSkola - R1TV.lv 0 Dāvanas 3700 mP 1132 xp Damians Dzina Sākums Aktuāli Kā mācī…" at bounding box center [784, 375] width 1568 height 750
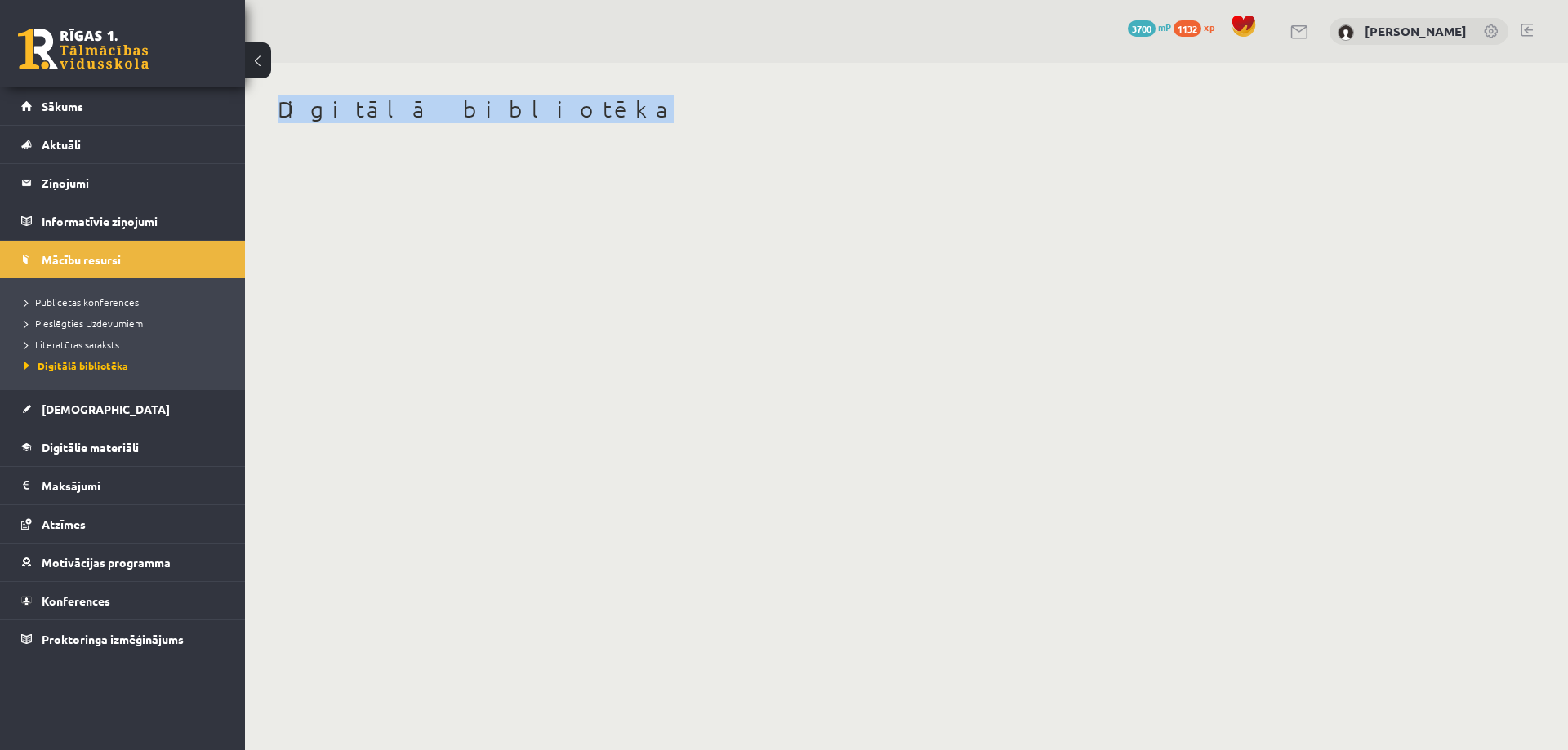
click at [401, 211] on body "eSkola - R1TV.lv 0 Dāvanas 3700 mP 1132 xp Damians Dzina Sākums Aktuāli Kā mācī…" at bounding box center [784, 375] width 1568 height 750
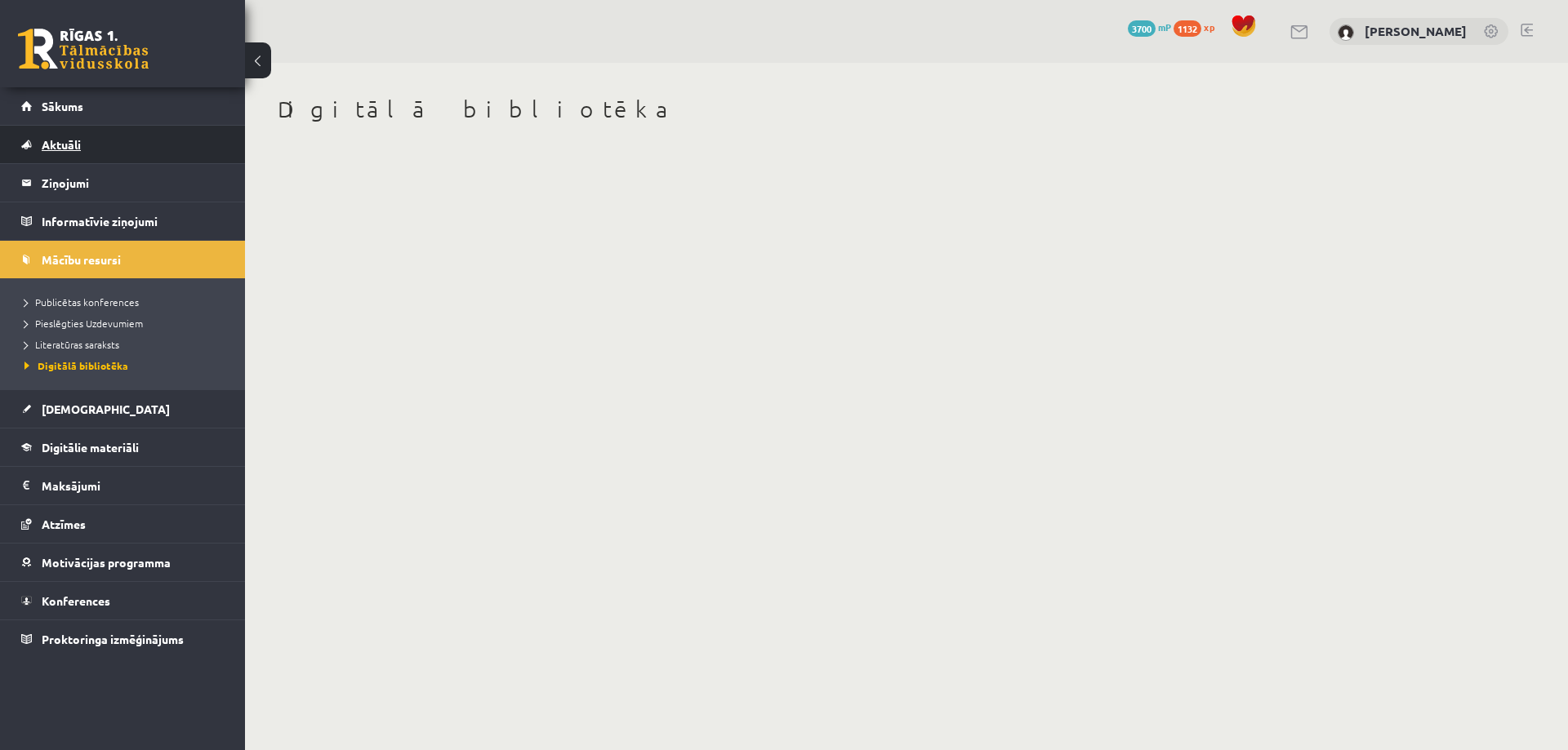
click at [106, 147] on link "Aktuāli" at bounding box center [122, 144] width 203 height 38
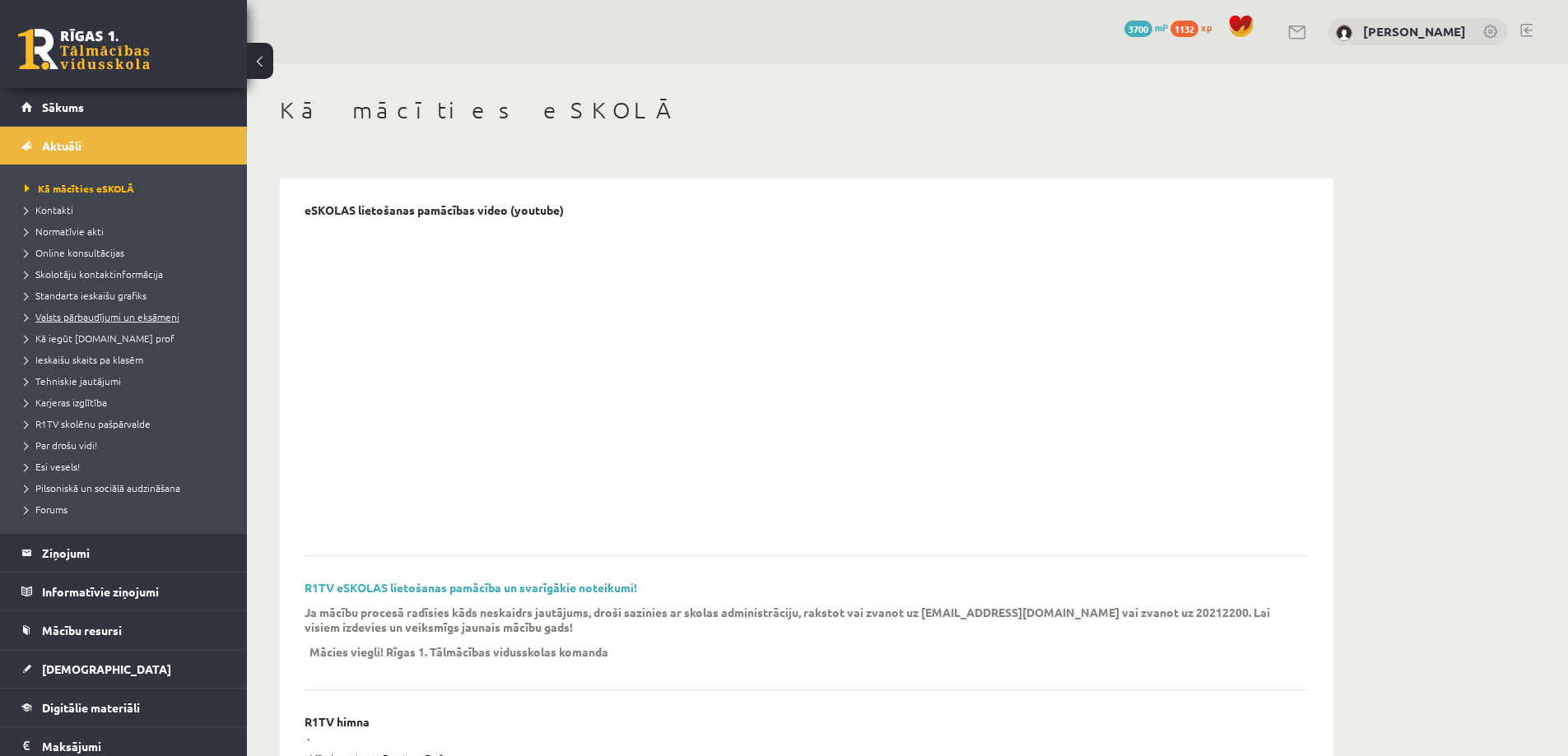
click at [160, 320] on span "Valsts pārbaudījumi un eksāmeni" at bounding box center [102, 317] width 155 height 14
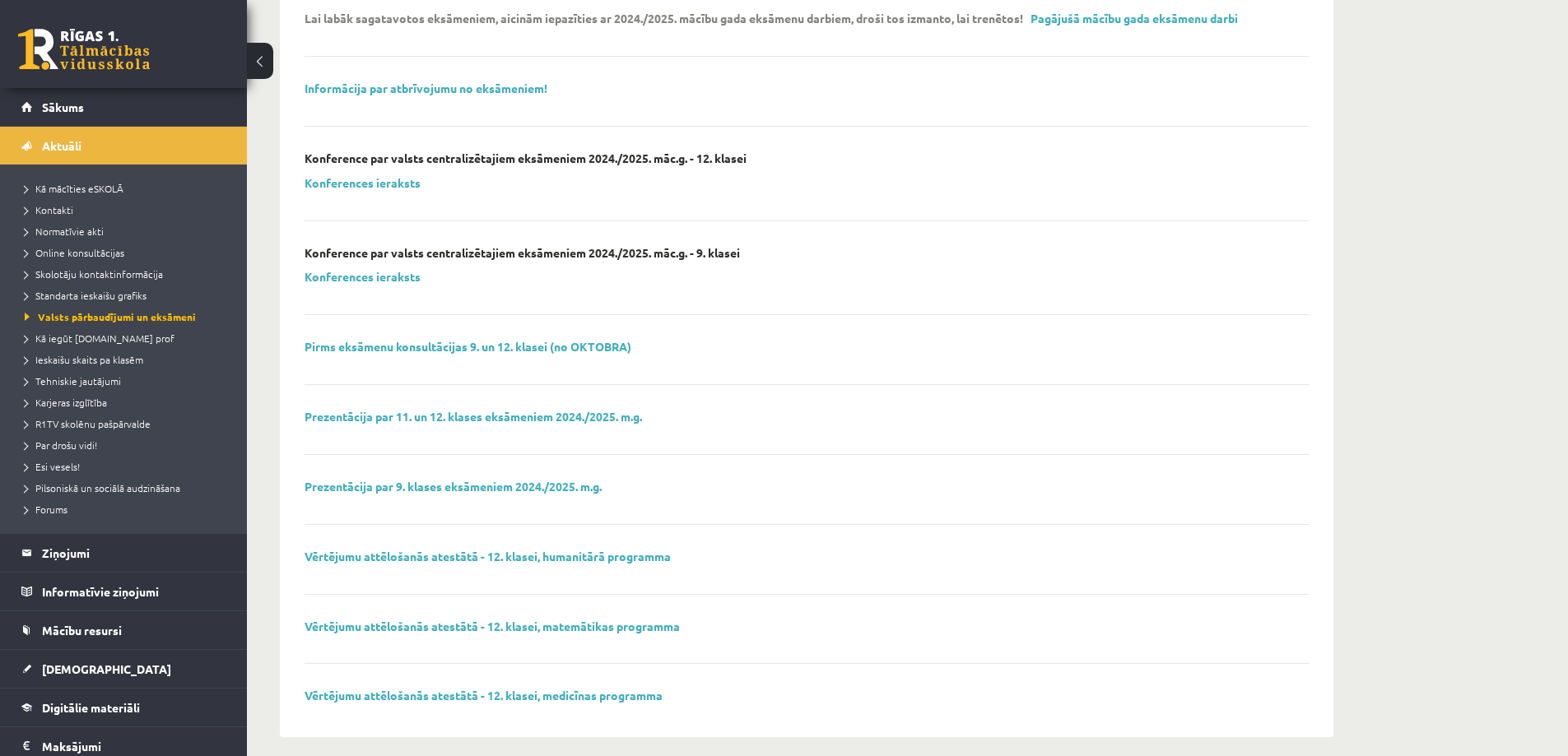
scroll to position [369, 0]
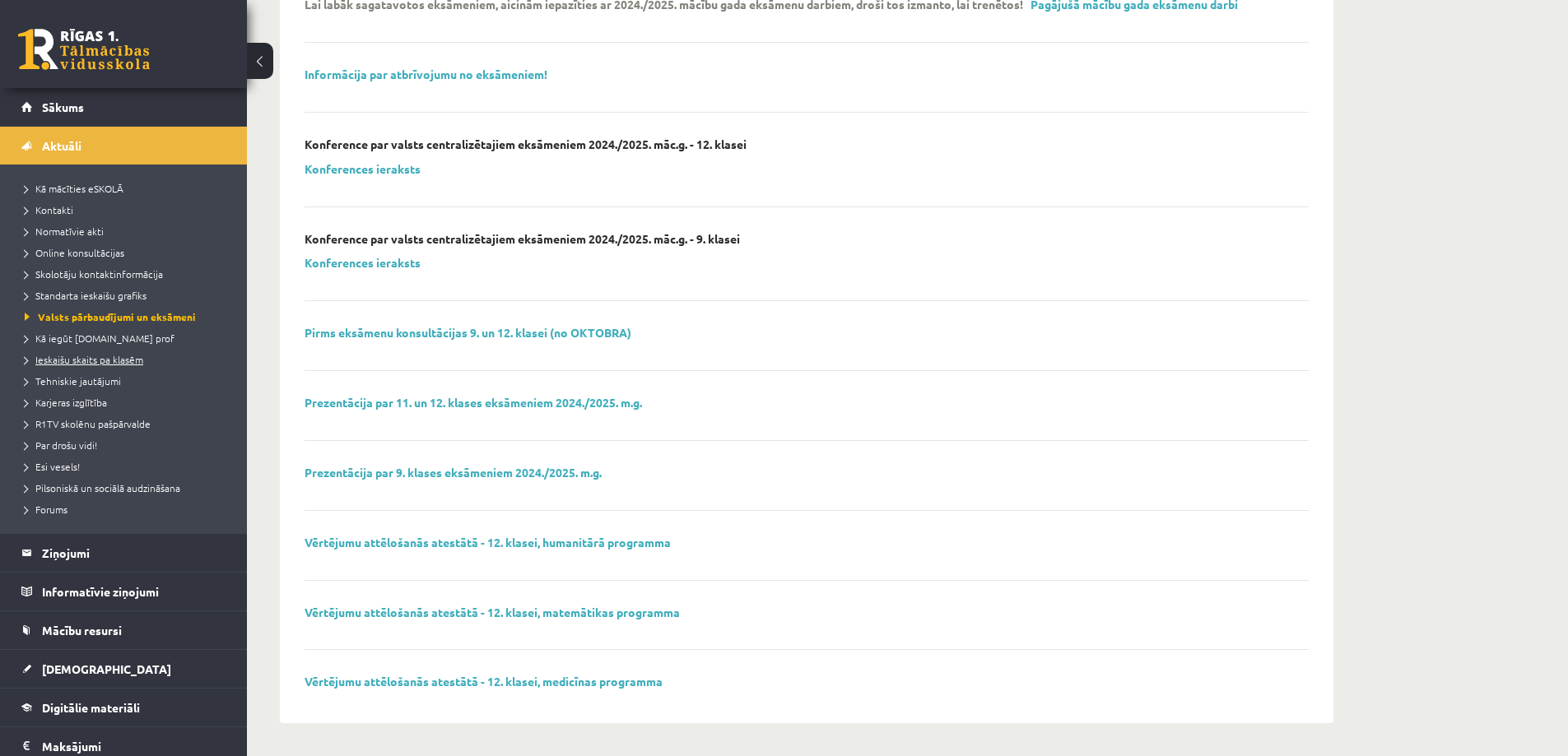
click at [111, 362] on span "Ieskaišu skaits pa klasēm" at bounding box center [83, 360] width 118 height 14
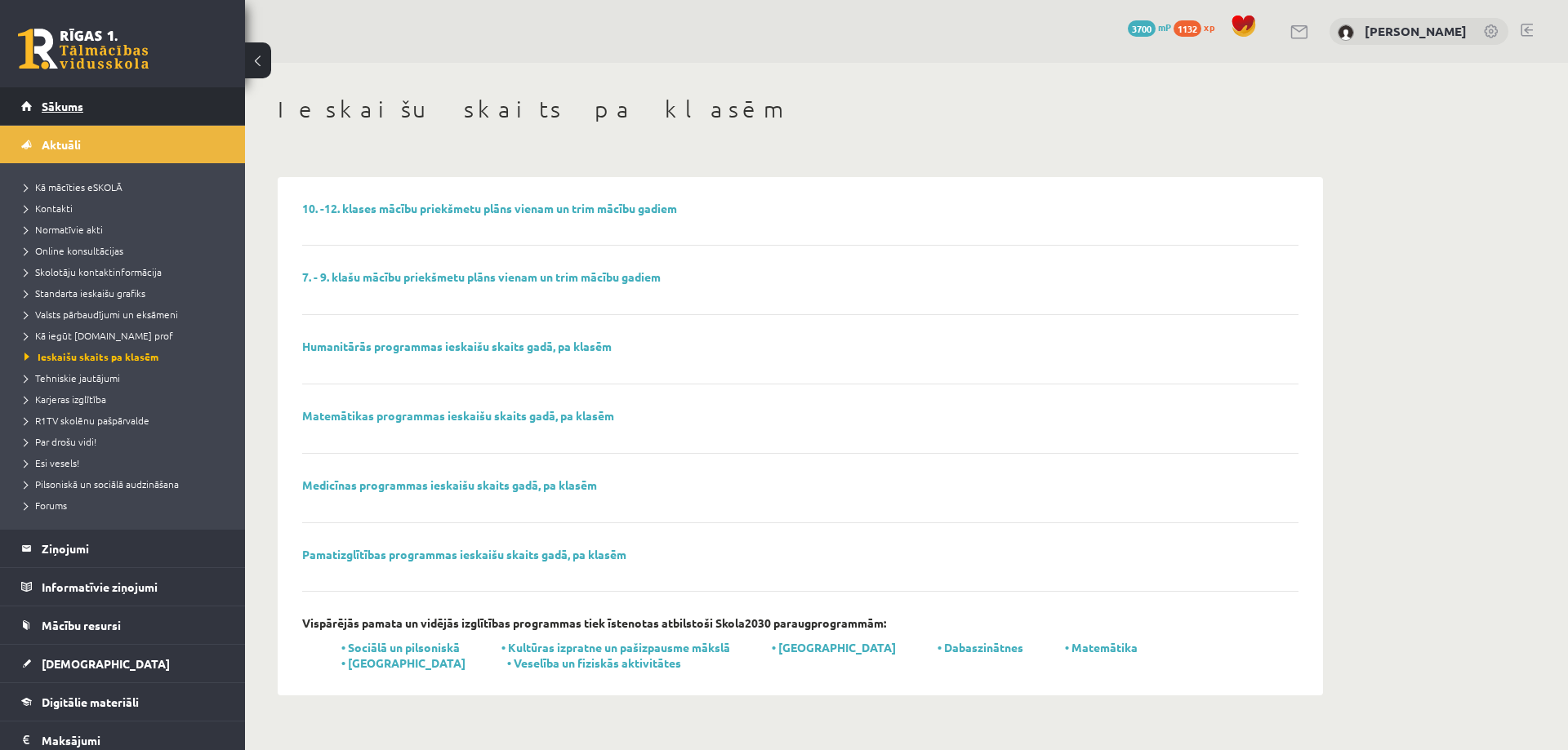
click at [56, 103] on span "Sākums" at bounding box center [62, 106] width 41 height 14
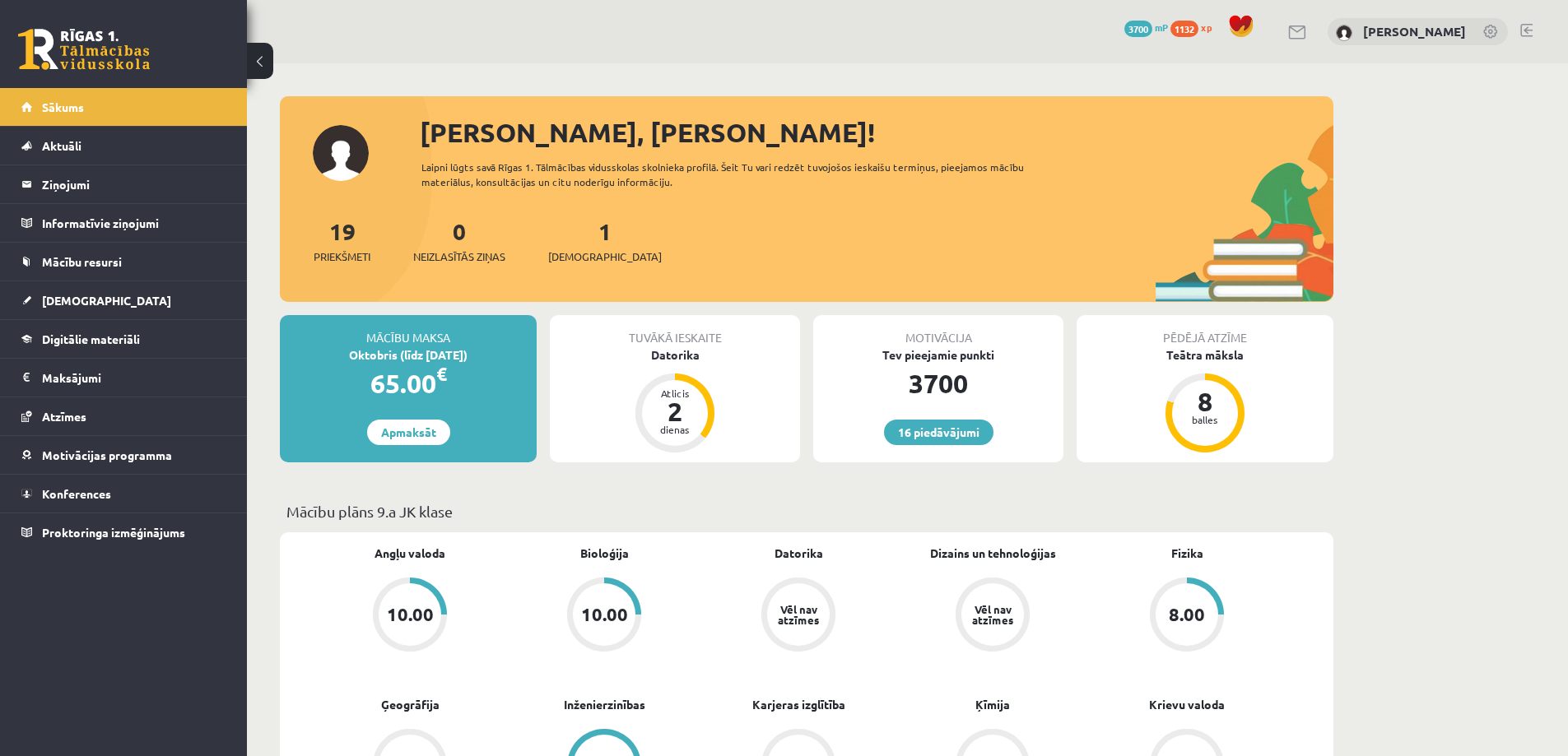
scroll to position [82, 0]
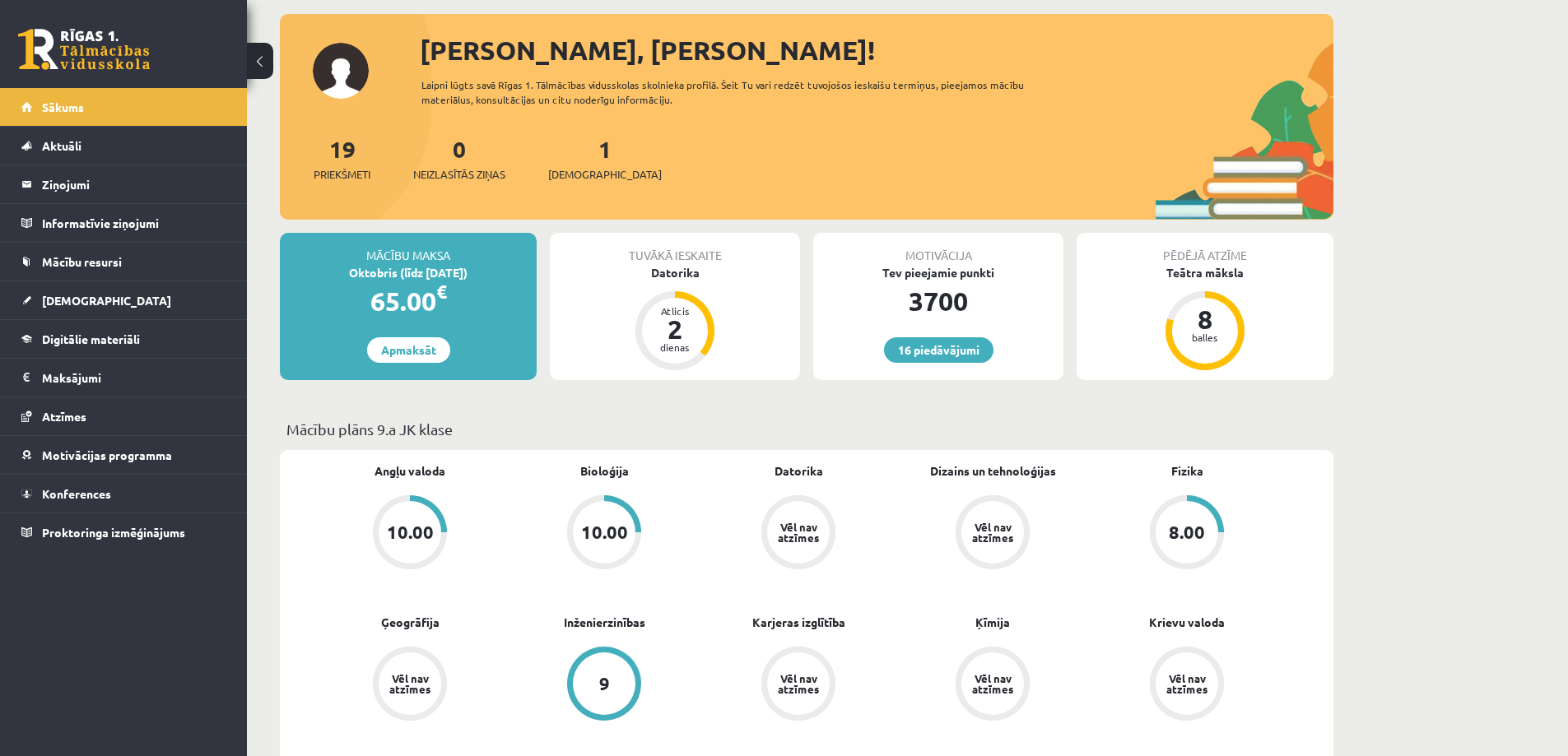
click at [1009, 311] on div "3700" at bounding box center [939, 300] width 250 height 40
click at [944, 346] on link "16 piedāvājumi" at bounding box center [939, 350] width 110 height 25
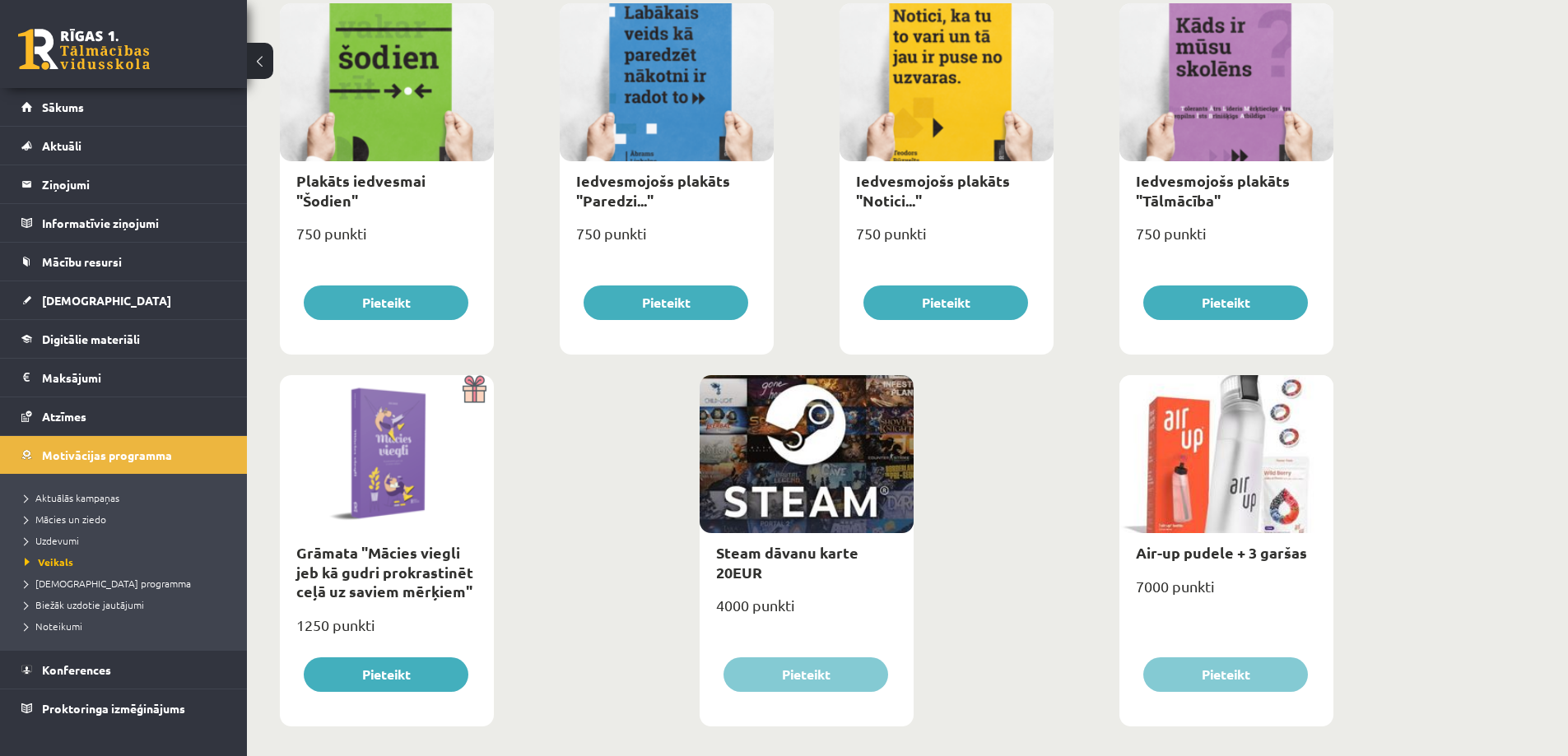
scroll to position [1771, 0]
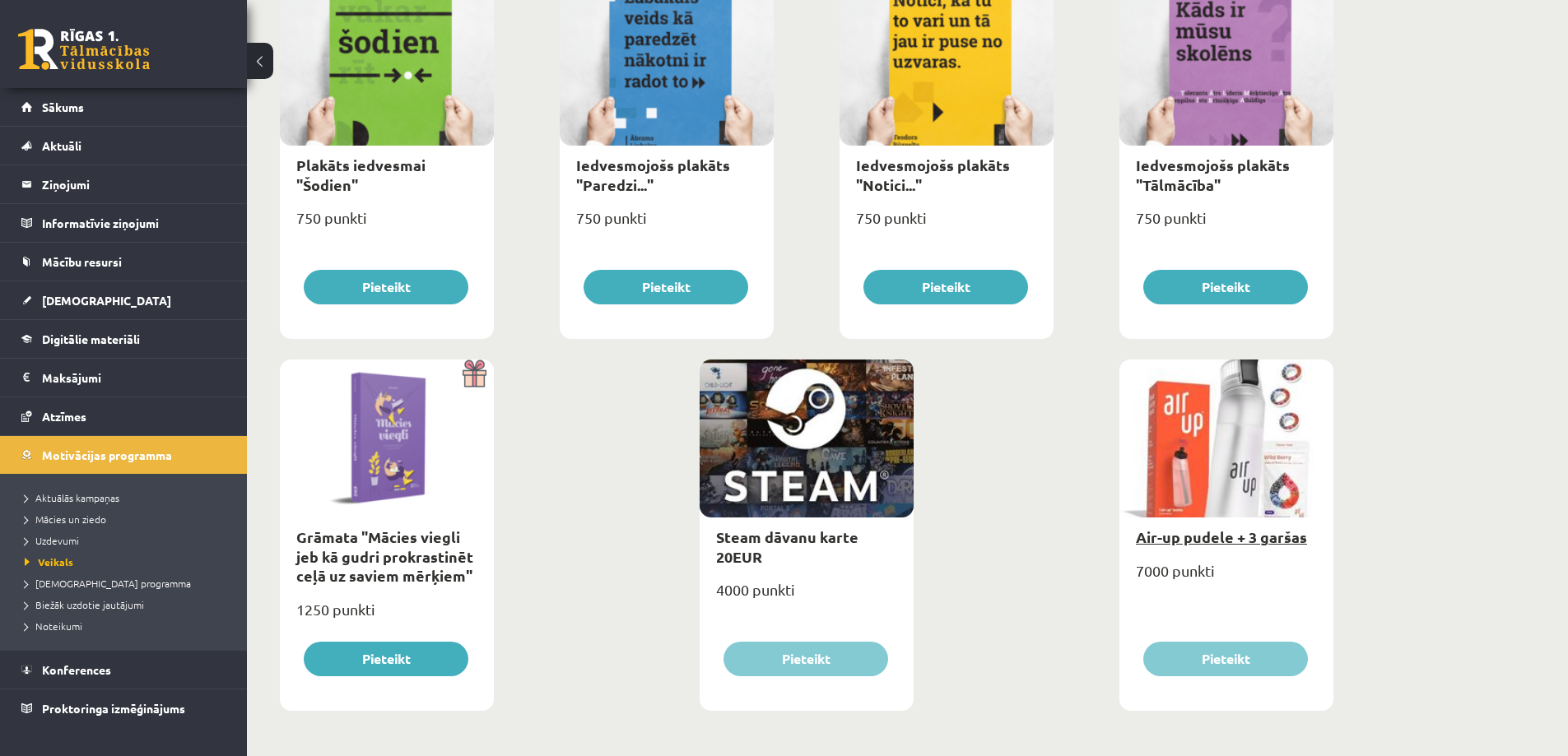
click at [1218, 541] on link "Air-up pudele + 3 garšas" at bounding box center [1221, 537] width 172 height 19
type input "*"
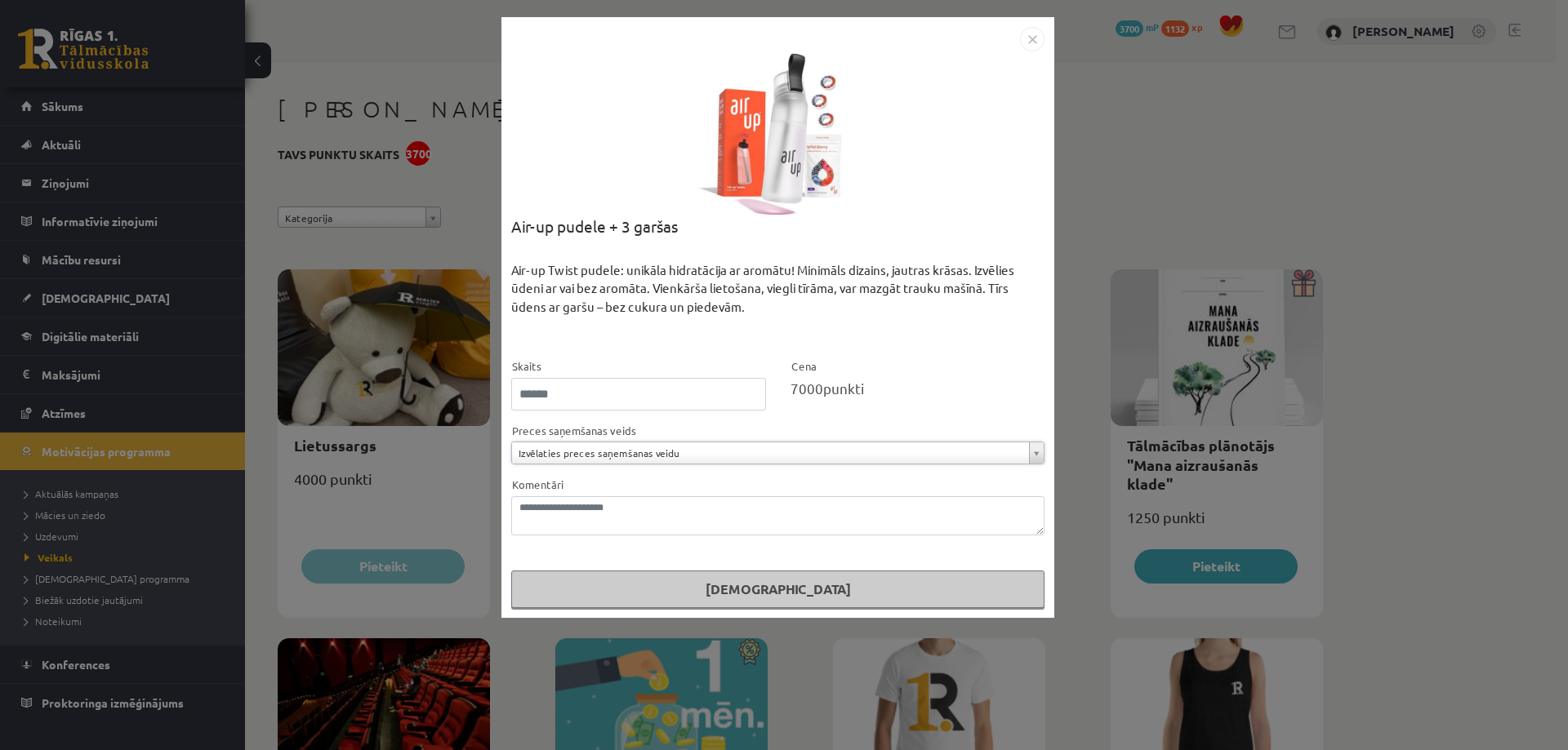
click at [1031, 42] on img "Close" at bounding box center [1031, 38] width 24 height 24
